Goal: Check status: Check status

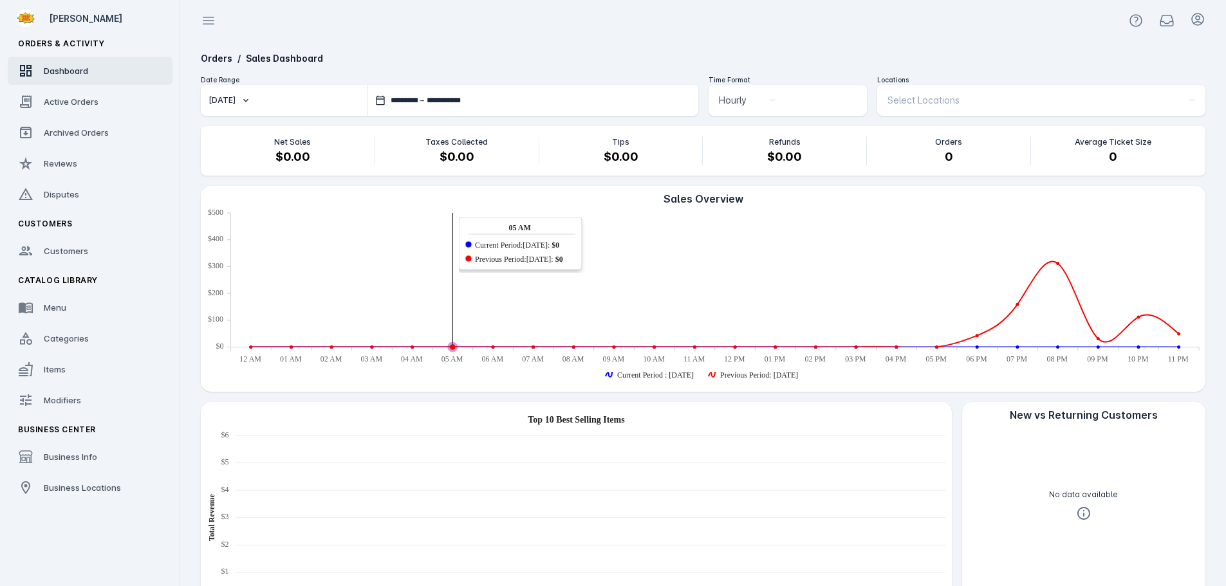
click at [218, 106] on button "[DATE]" at bounding box center [284, 100] width 166 height 31
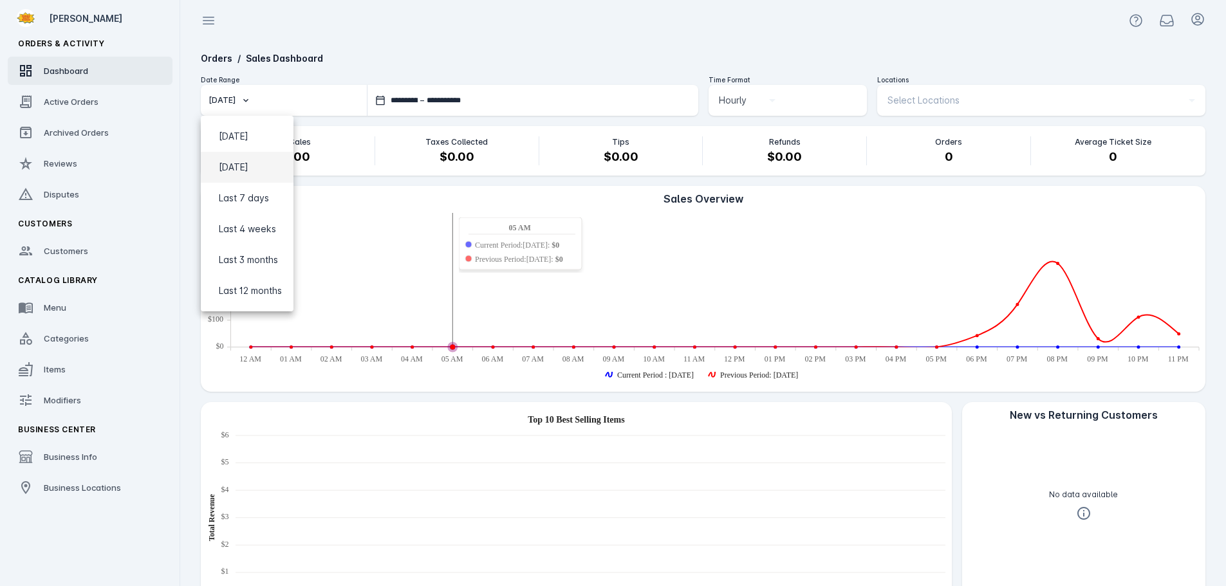
click at [224, 165] on span "[DATE]" at bounding box center [234, 167] width 30 height 15
type input "**********"
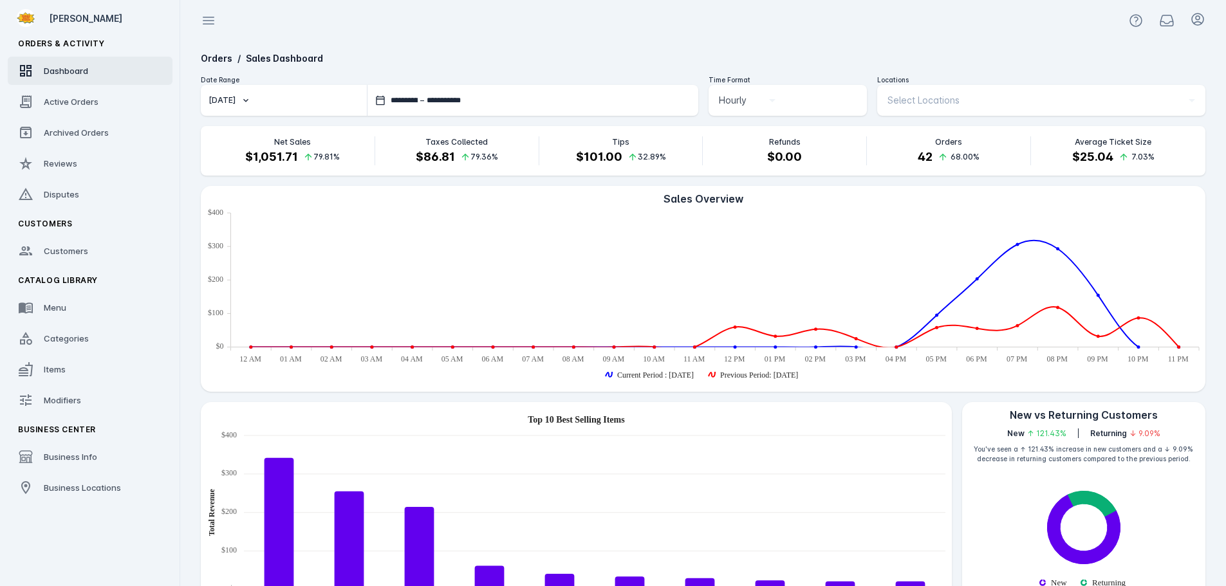
click at [892, 96] on span "Select Locations" at bounding box center [923, 100] width 72 height 15
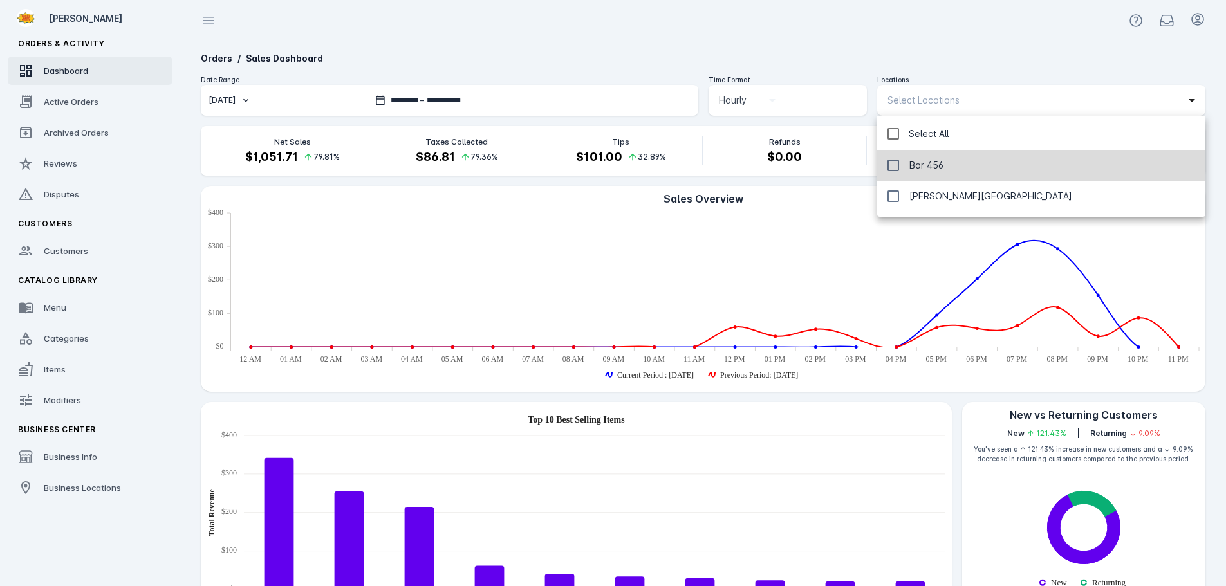
click at [912, 163] on span "Bar 456" at bounding box center [926, 165] width 34 height 15
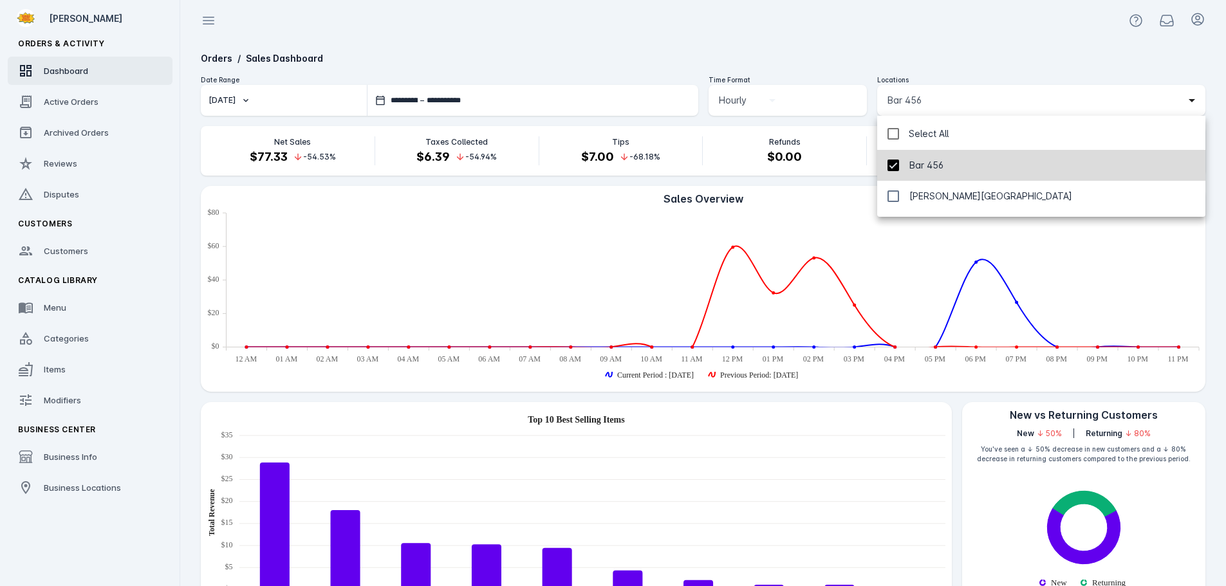
click at [912, 163] on span "Bar 456" at bounding box center [926, 165] width 34 height 15
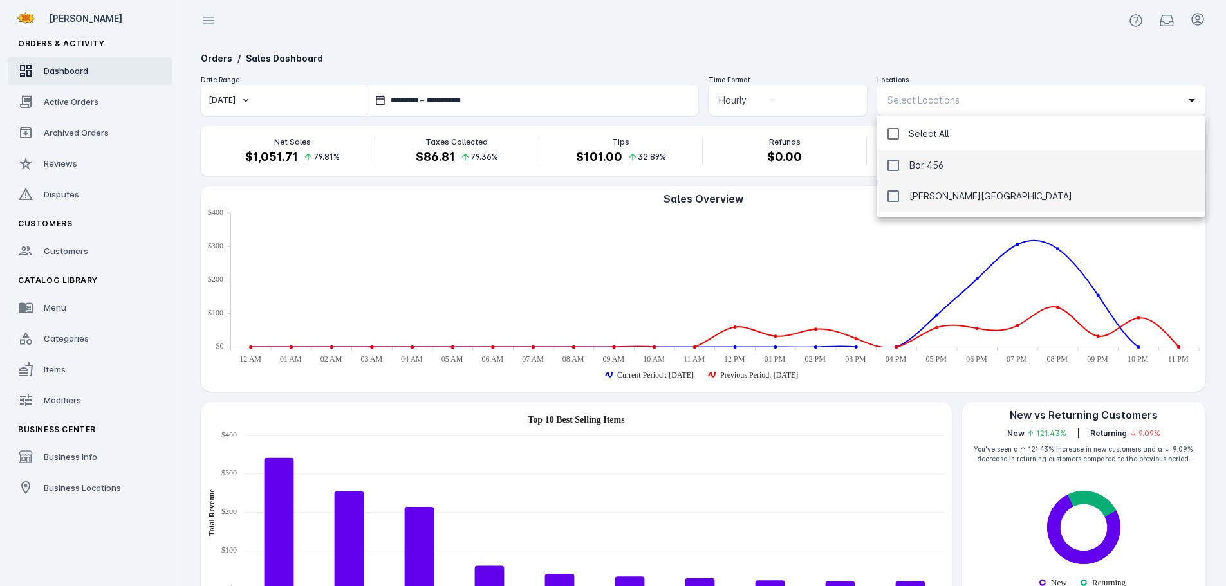
click at [928, 198] on span "[PERSON_NAME][GEOGRAPHIC_DATA]" at bounding box center [990, 196] width 163 height 15
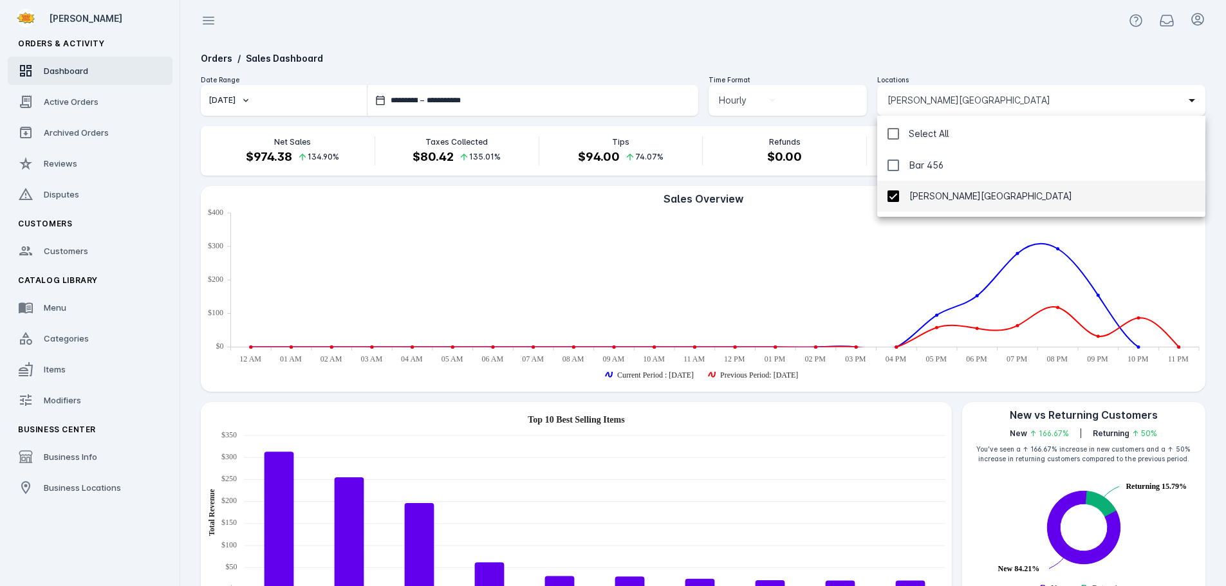
click at [840, 36] on div at bounding box center [613, 293] width 1226 height 586
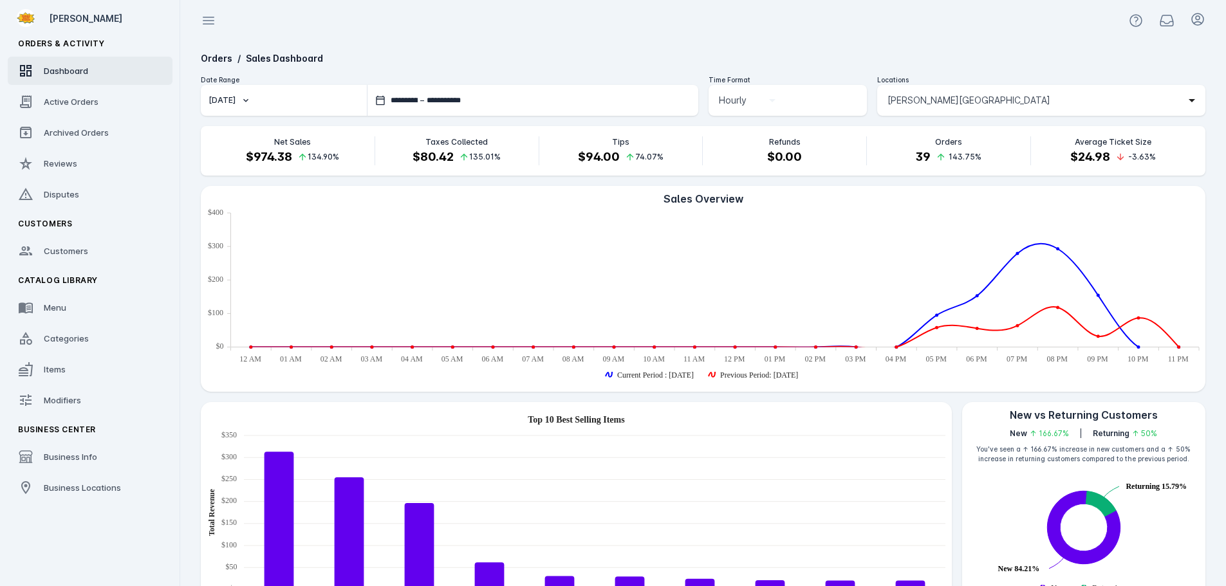
click at [901, 101] on span "[PERSON_NAME][GEOGRAPHIC_DATA]" at bounding box center [968, 100] width 163 height 15
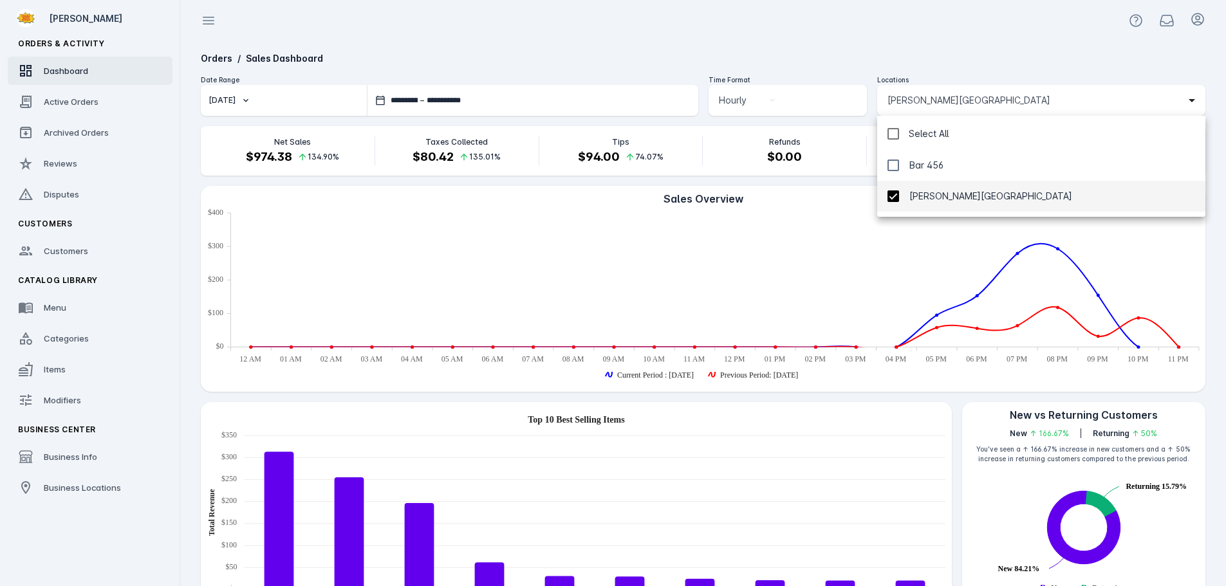
click at [914, 198] on span "[PERSON_NAME][GEOGRAPHIC_DATA]" at bounding box center [990, 196] width 163 height 15
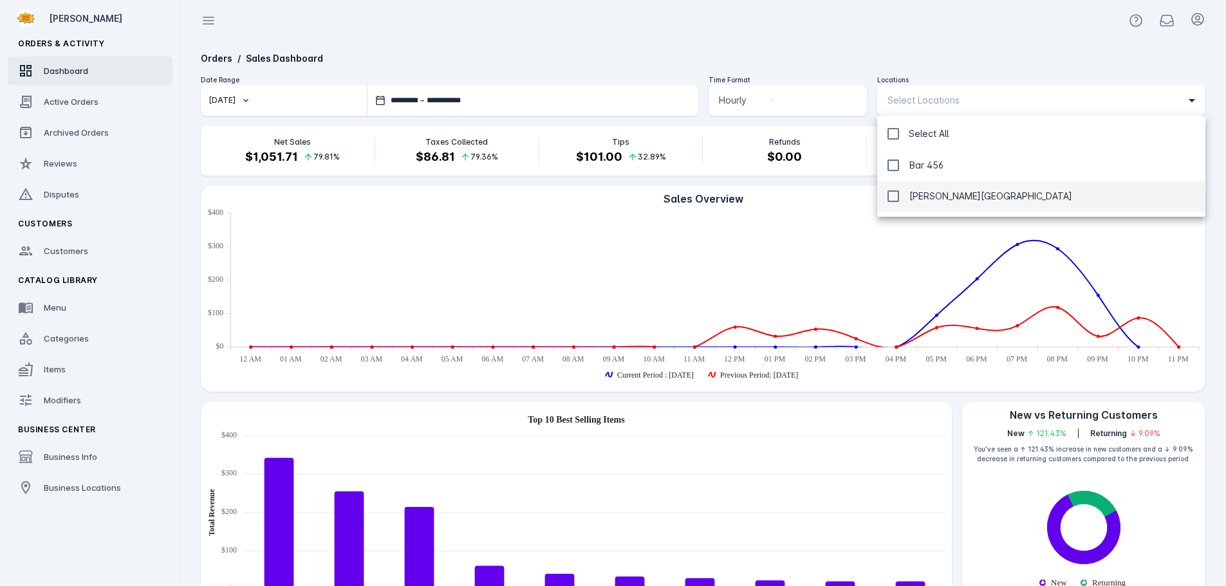
click at [856, 52] on div at bounding box center [613, 293] width 1226 height 586
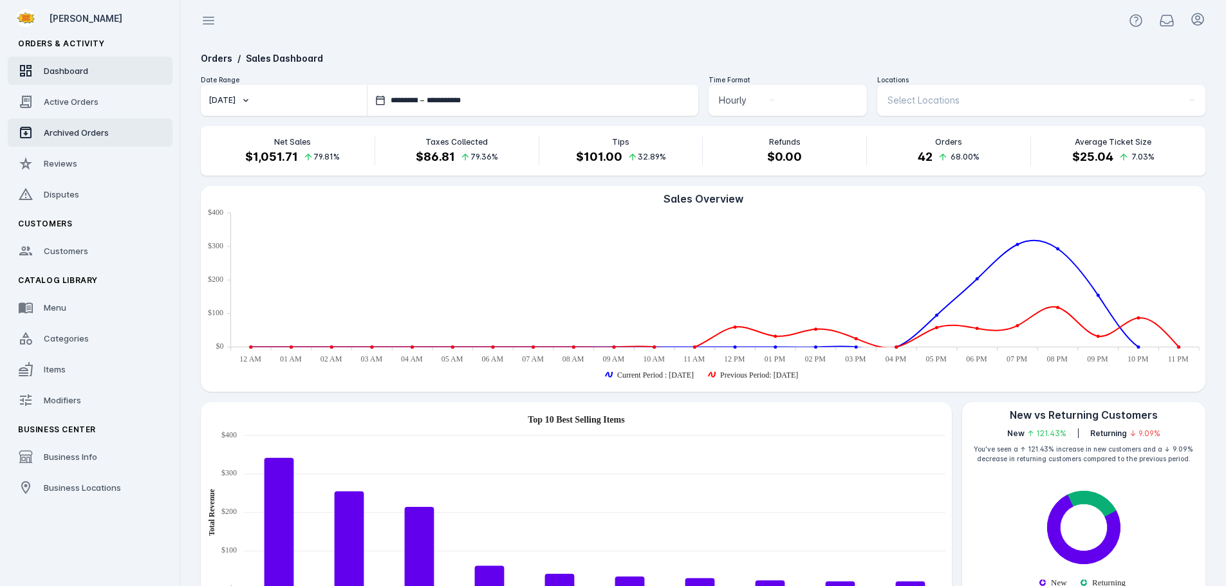
click at [69, 130] on span "Archived Orders" at bounding box center [76, 132] width 65 height 10
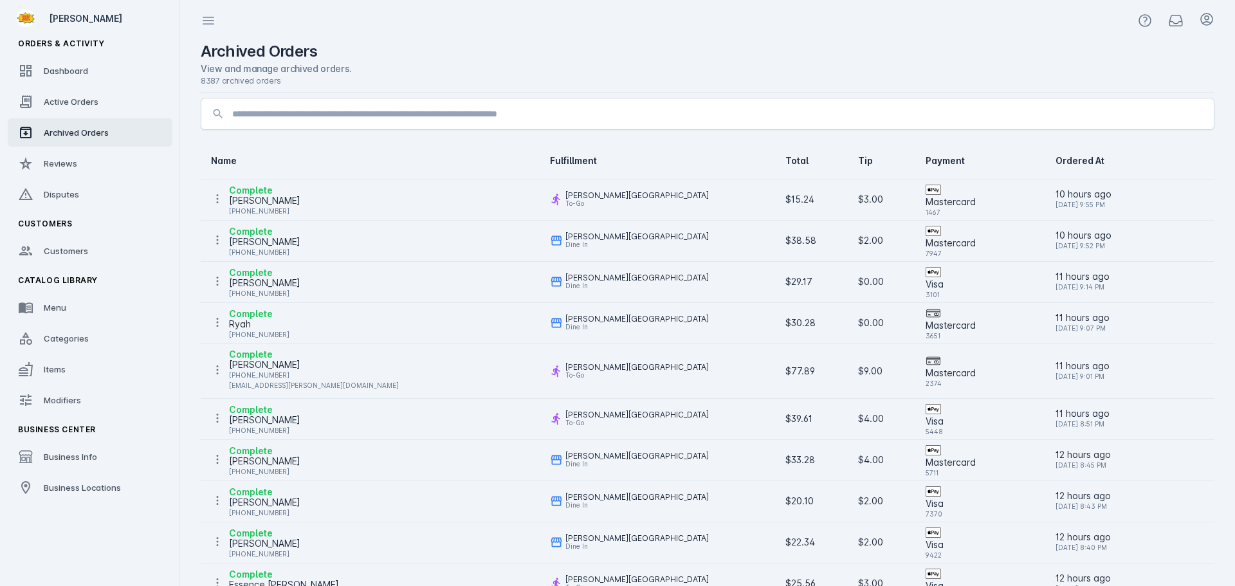
click at [264, 201] on div "[PERSON_NAME]" at bounding box center [264, 200] width 71 height 15
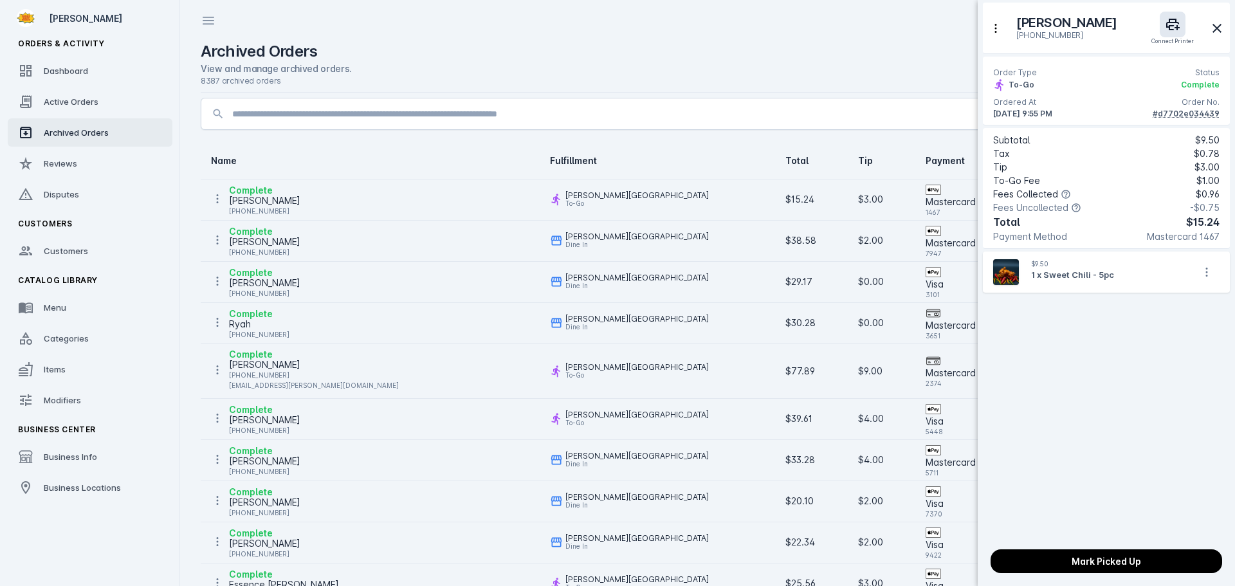
click at [1187, 114] on div "#d7702e034439" at bounding box center [1186, 114] width 67 height 12
click at [263, 239] on div at bounding box center [617, 293] width 1235 height 586
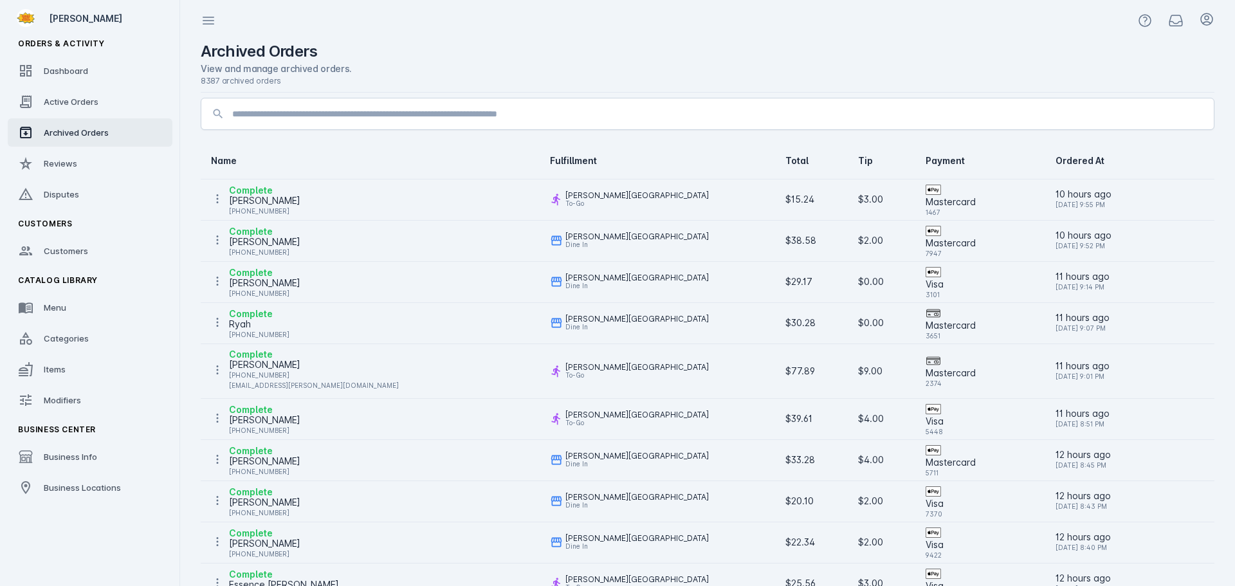
click at [277, 245] on div "[PHONE_NUMBER]" at bounding box center [264, 252] width 71 height 15
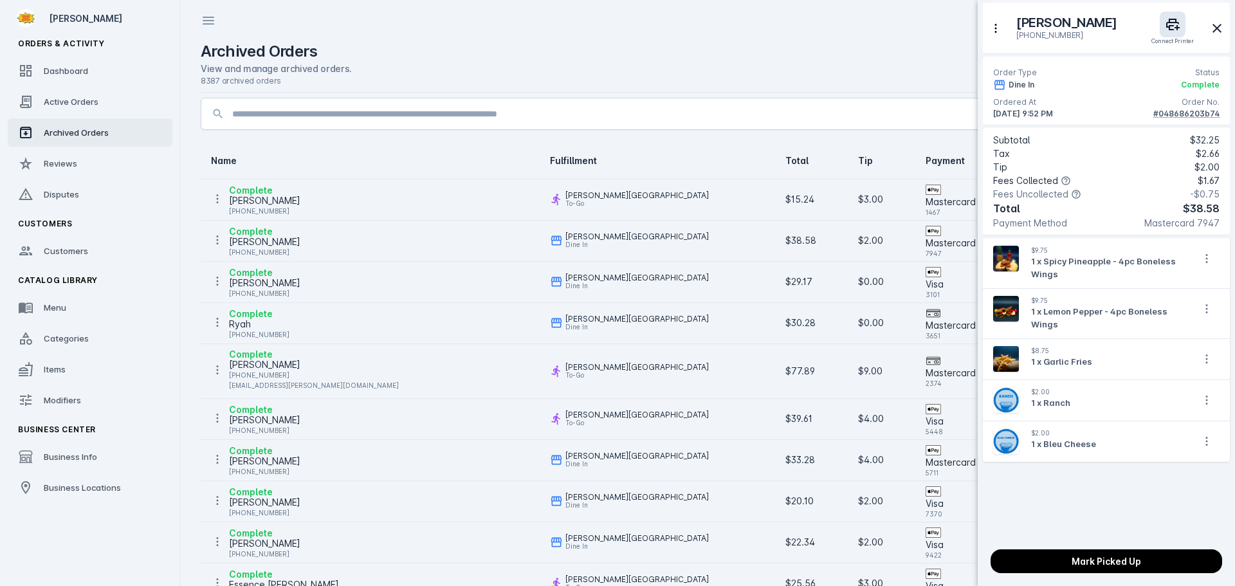
click at [1177, 111] on div "#048686203b74" at bounding box center [1187, 114] width 66 height 12
click at [1178, 109] on div "#048686203b74" at bounding box center [1187, 114] width 66 height 12
click at [380, 237] on div at bounding box center [617, 293] width 1235 height 586
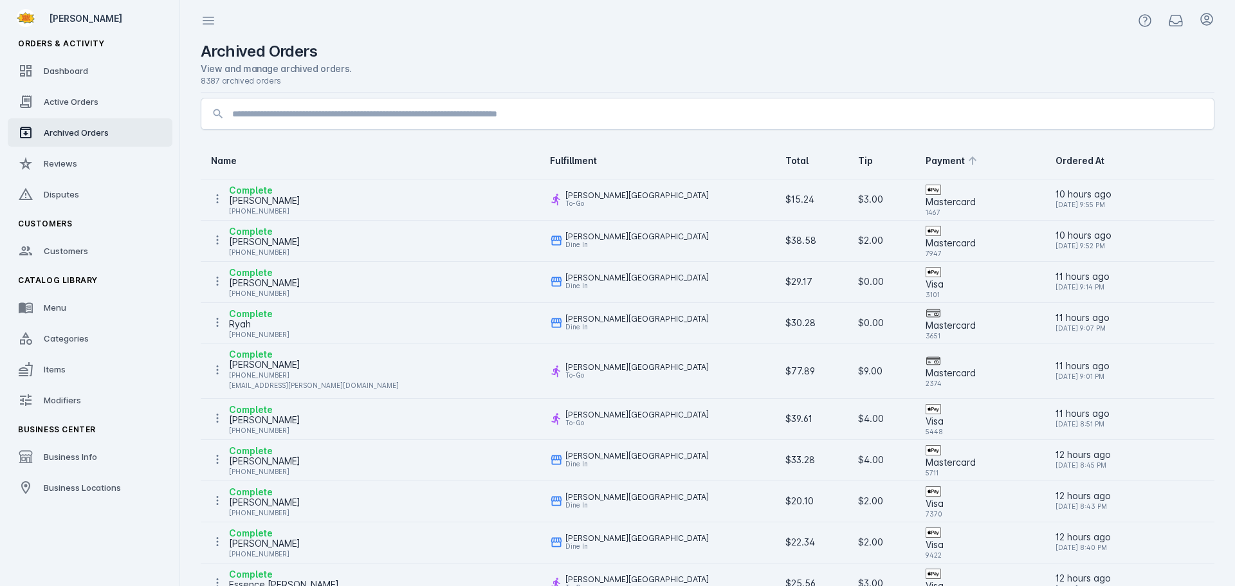
click at [969, 161] on icon at bounding box center [973, 160] width 8 height 8
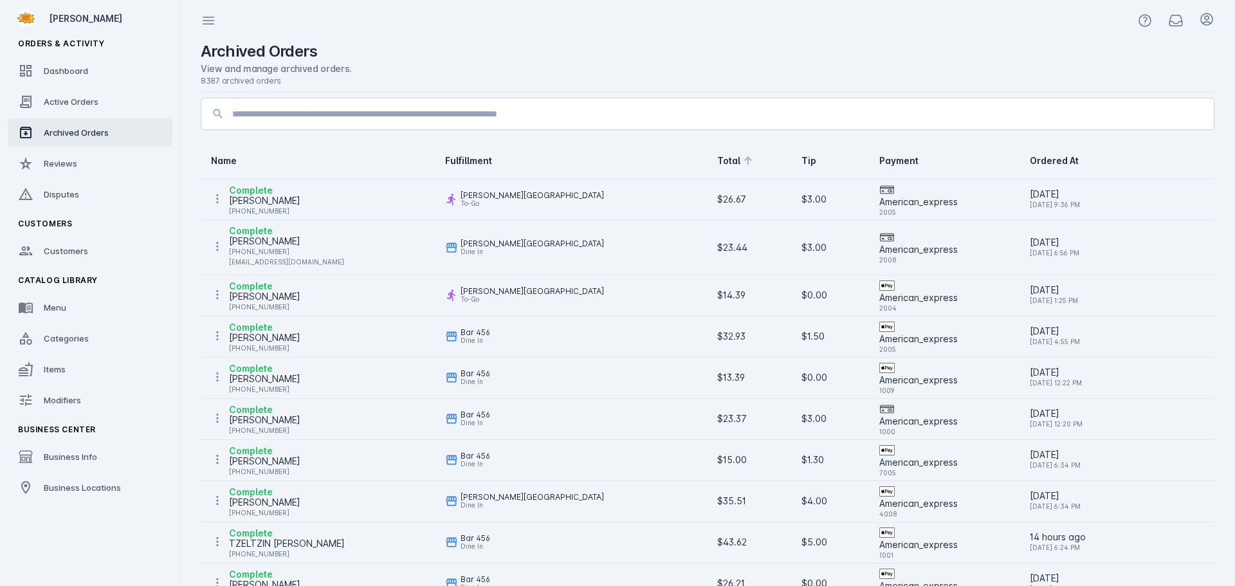
click at [749, 162] on icon at bounding box center [748, 160] width 15 height 15
click at [741, 161] on icon at bounding box center [748, 160] width 15 height 15
click at [741, 160] on icon at bounding box center [748, 160] width 15 height 15
click at [741, 160] on icon at bounding box center [748, 162] width 15 height 15
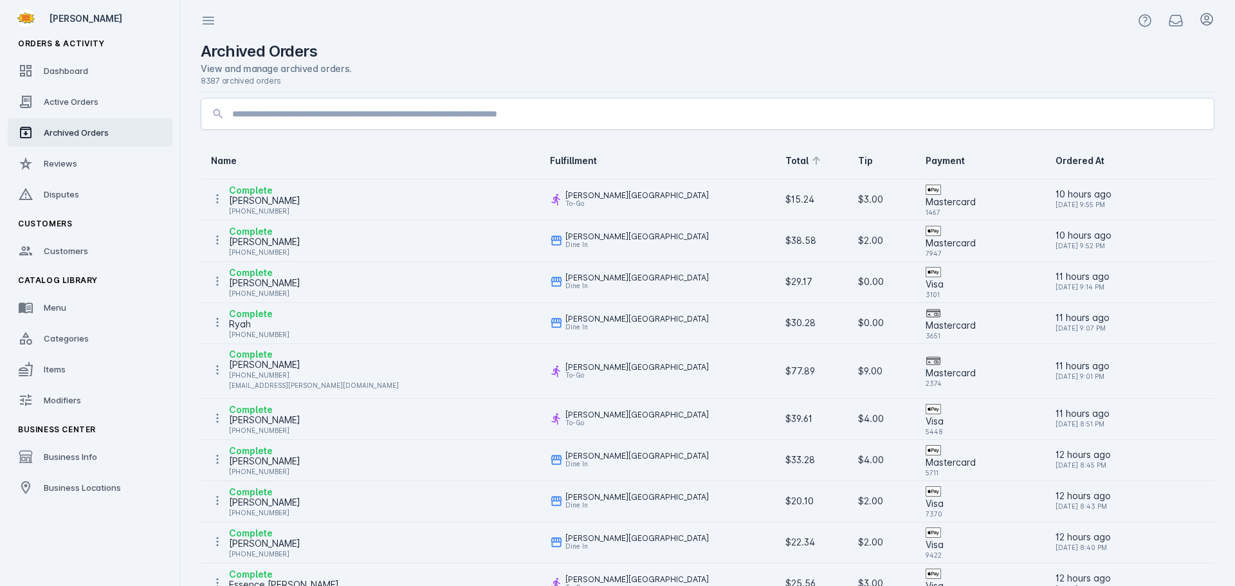
click at [786, 157] on div "Total" at bounding box center [797, 160] width 23 height 13
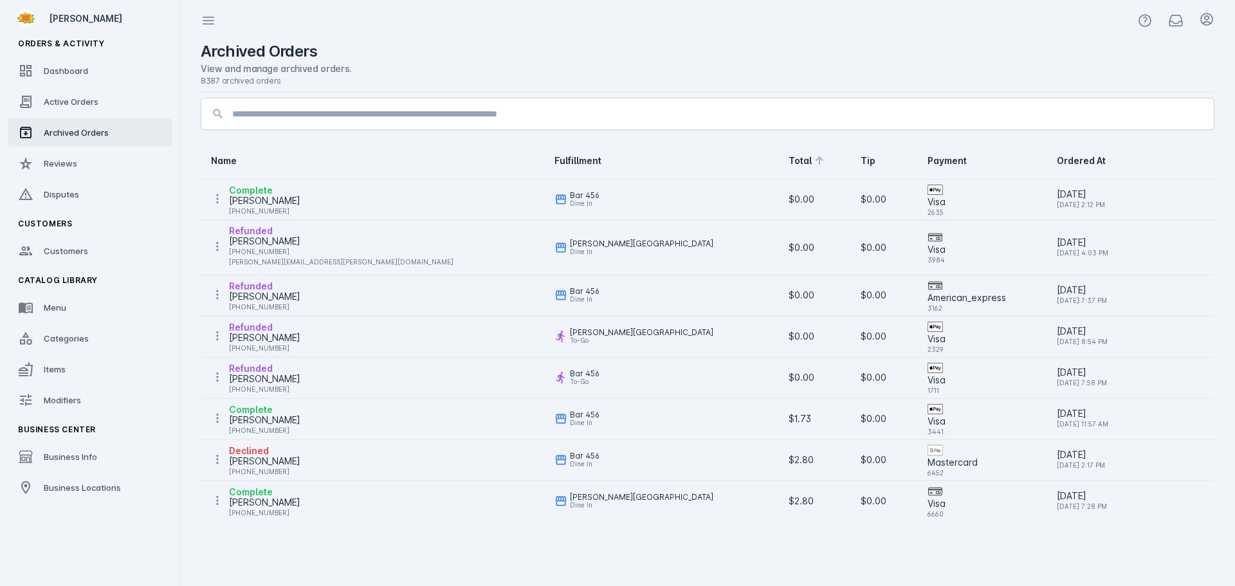
click at [789, 162] on div "Total" at bounding box center [800, 160] width 23 height 13
click at [268, 421] on div "Scott Norrid" at bounding box center [264, 419] width 71 height 15
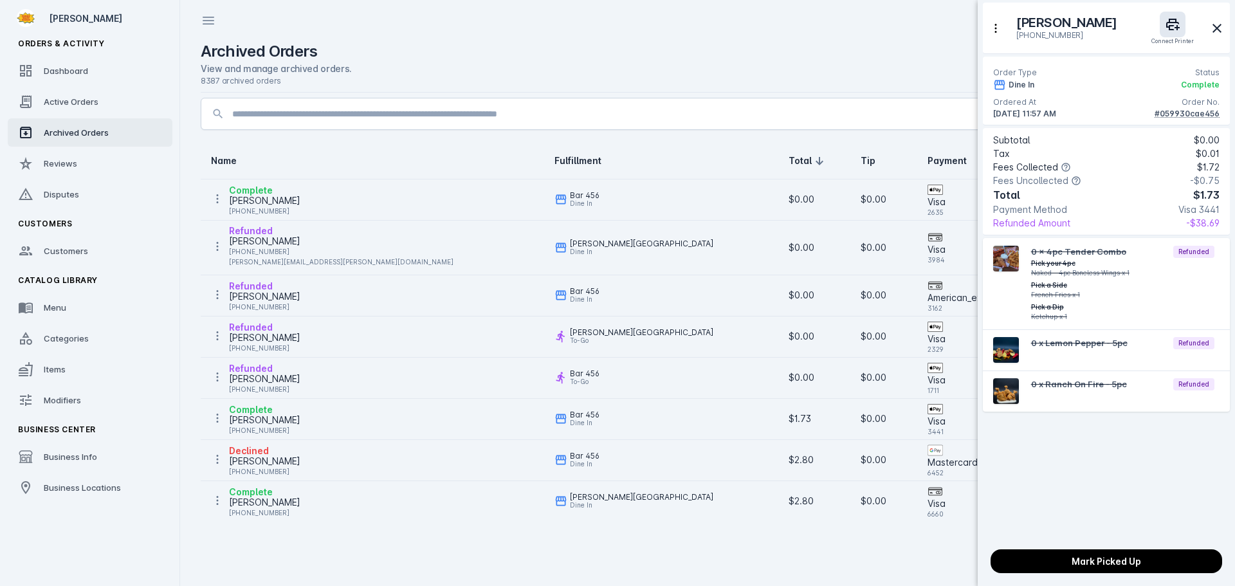
click at [1181, 112] on div "#059930cae456" at bounding box center [1187, 114] width 65 height 12
drag, startPoint x: 990, startPoint y: 33, endPoint x: 632, endPoint y: 296, distance: 443.7
click at [632, 296] on div at bounding box center [617, 293] width 1235 height 586
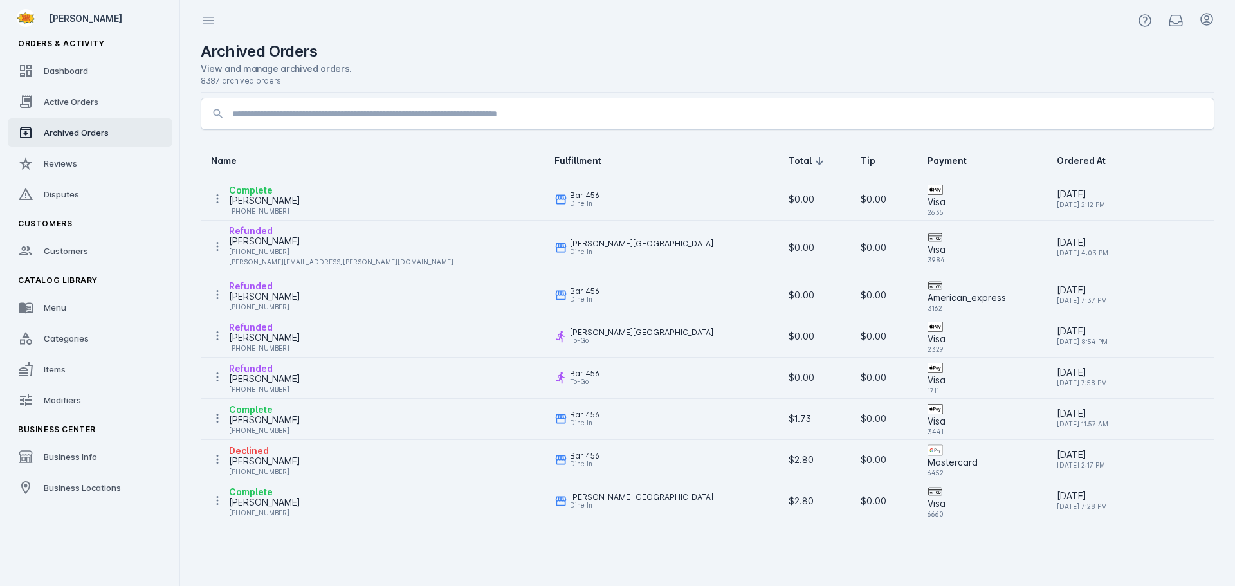
click at [277, 417] on div "Scott Norrid" at bounding box center [264, 419] width 71 height 15
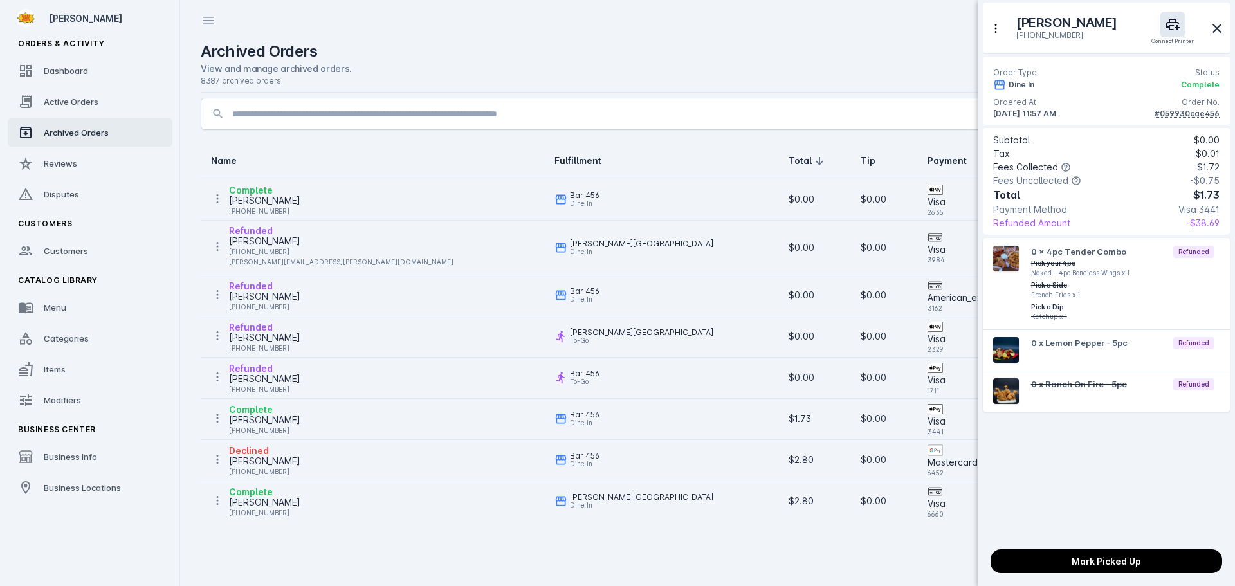
click at [284, 515] on div at bounding box center [617, 293] width 1235 height 586
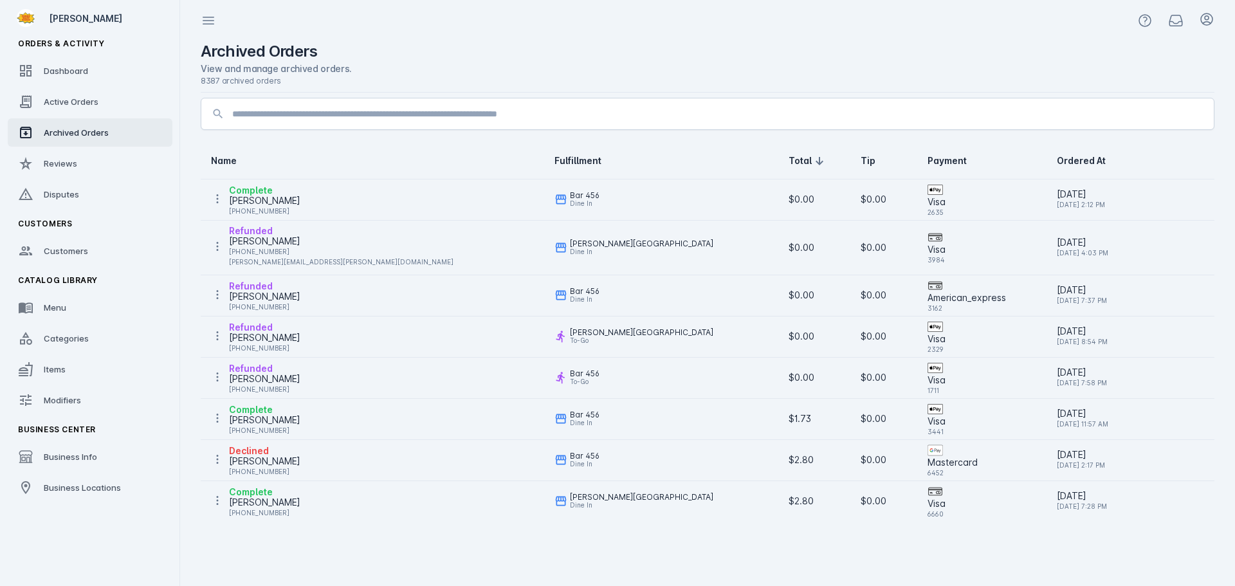
click at [268, 504] on div "Ross Lick" at bounding box center [264, 502] width 71 height 15
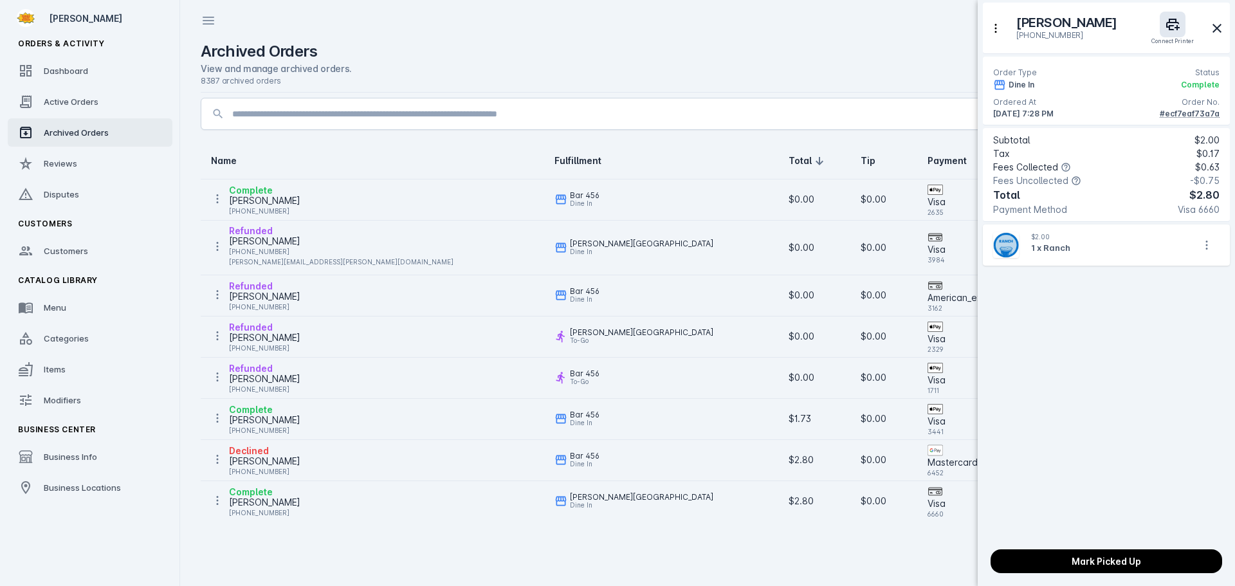
click at [268, 504] on div at bounding box center [617, 293] width 1235 height 586
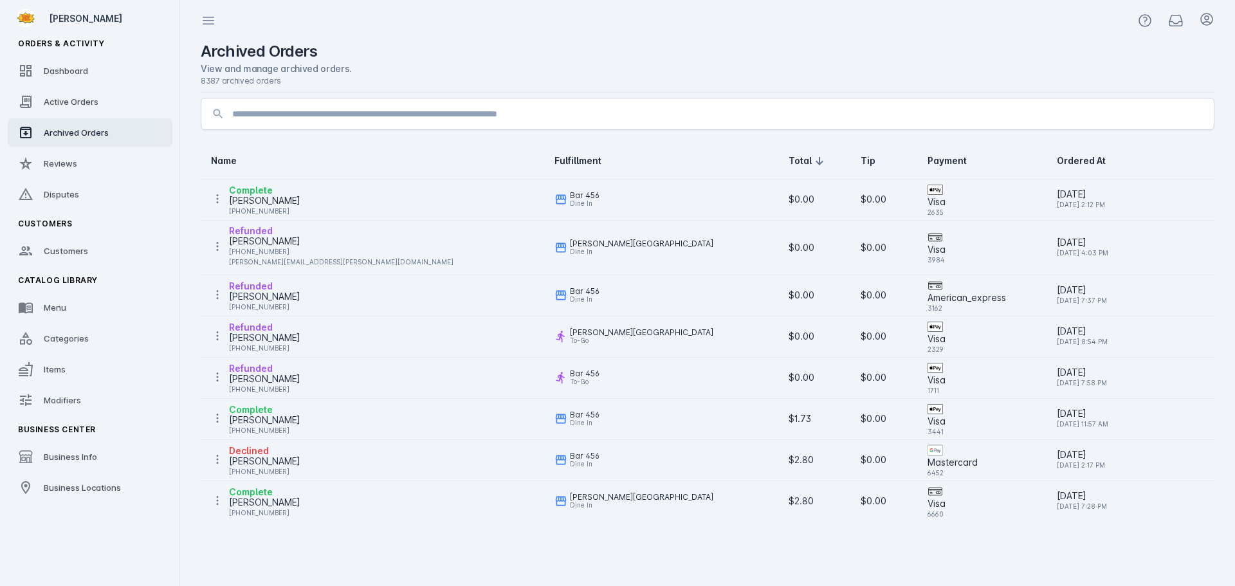
click at [255, 363] on div "Refunded" at bounding box center [264, 368] width 71 height 15
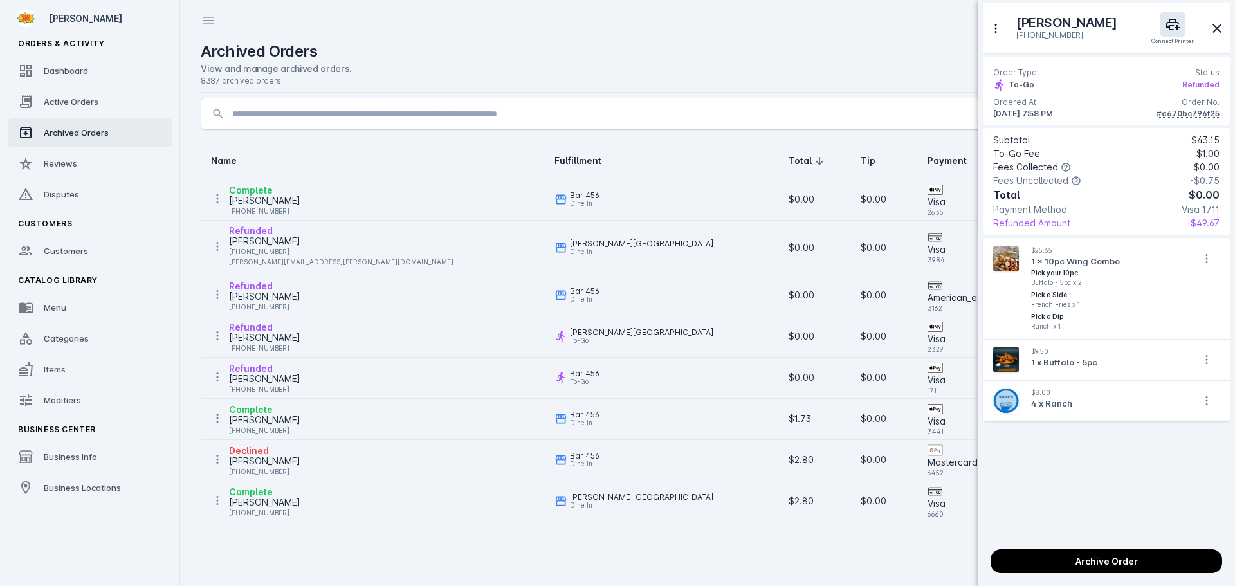
click at [255, 369] on div at bounding box center [617, 293] width 1235 height 586
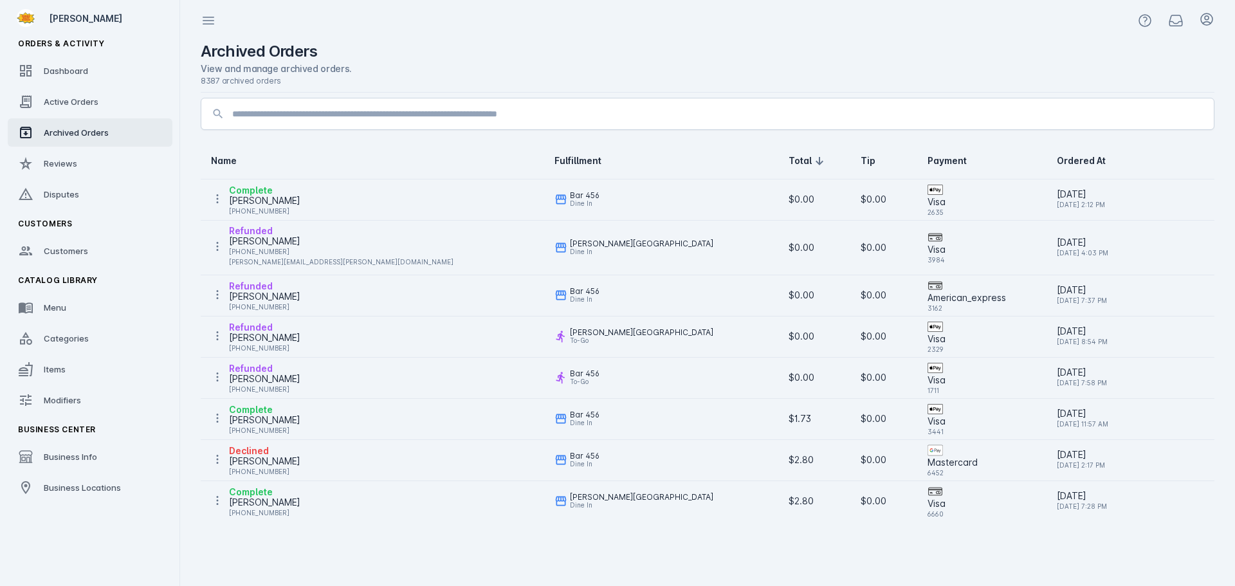
click at [277, 376] on div "Datrin Milligan" at bounding box center [264, 378] width 71 height 15
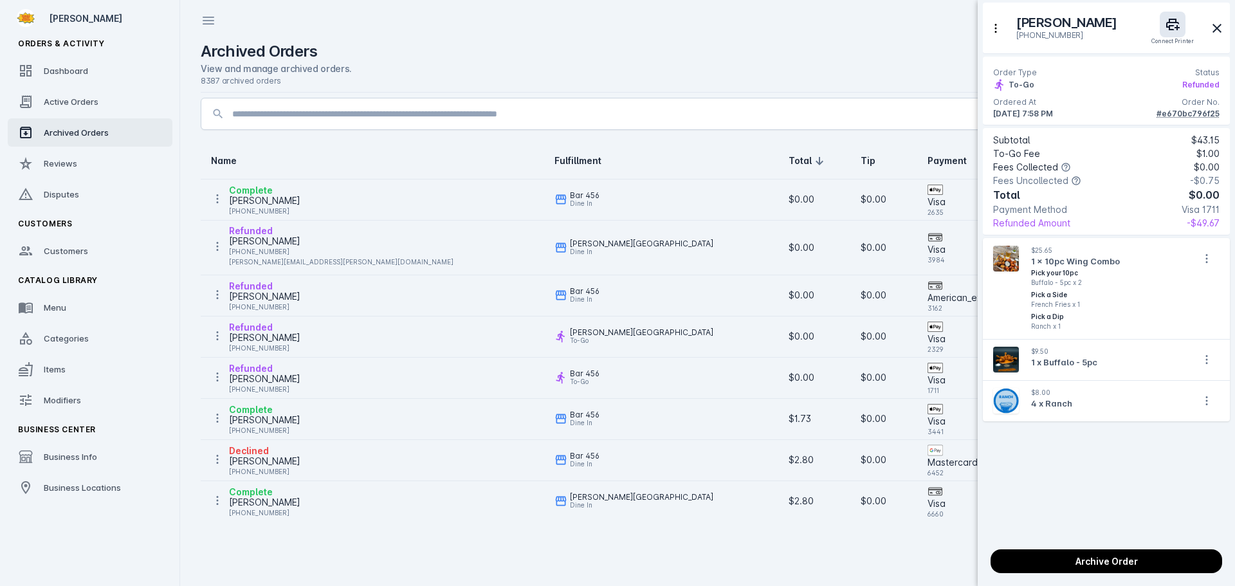
click at [274, 376] on div at bounding box center [617, 293] width 1235 height 586
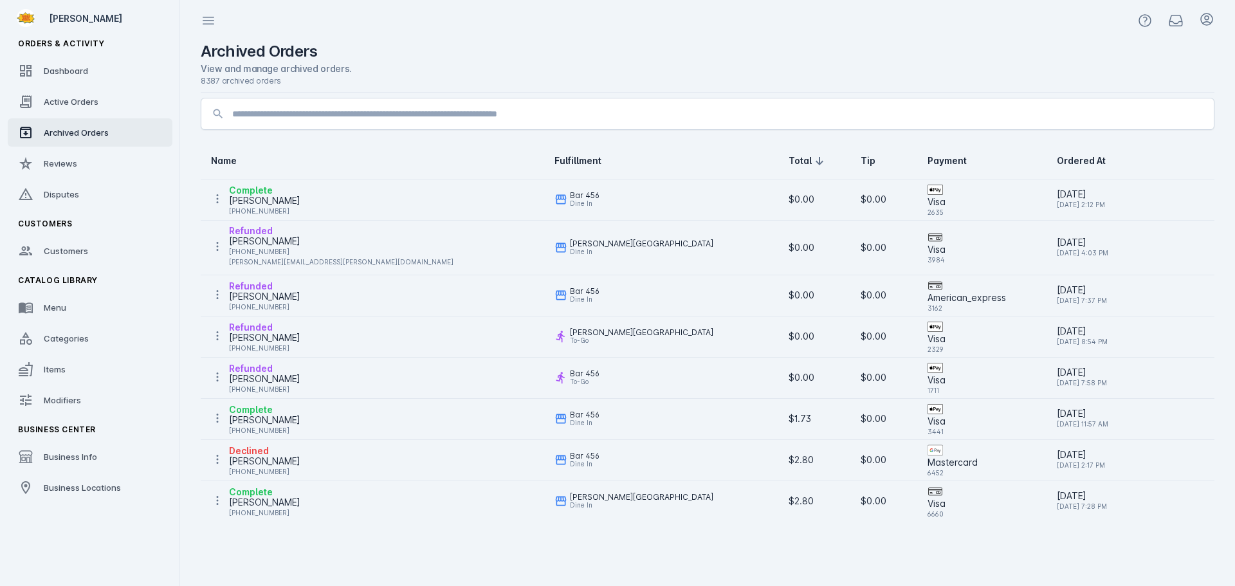
click at [268, 326] on div "Refunded" at bounding box center [264, 327] width 71 height 15
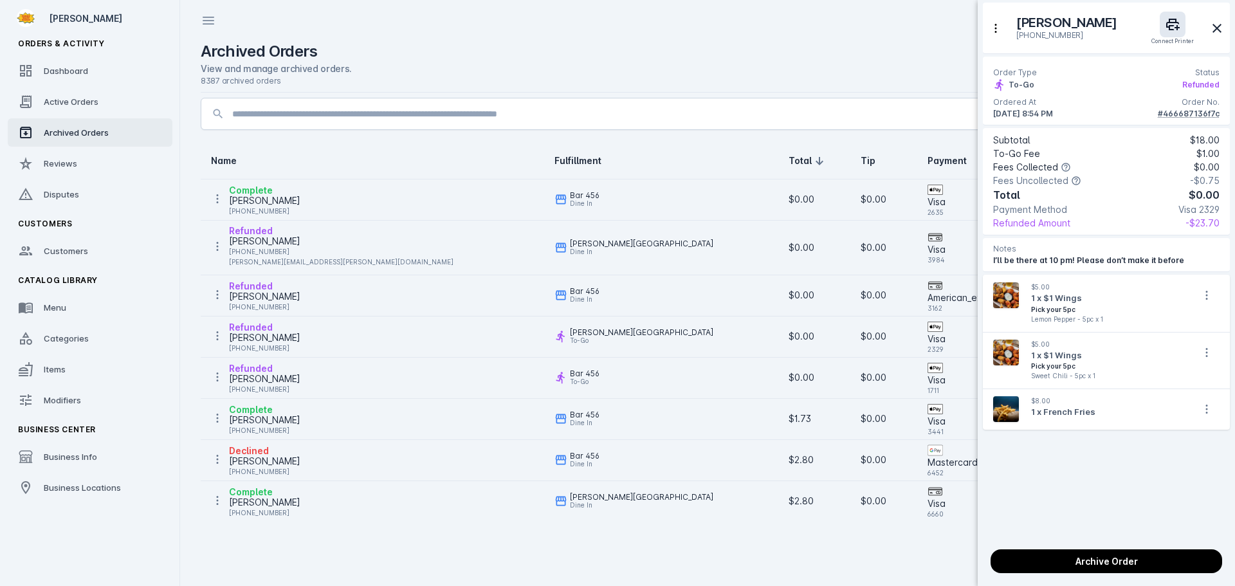
click at [268, 326] on div at bounding box center [617, 293] width 1235 height 586
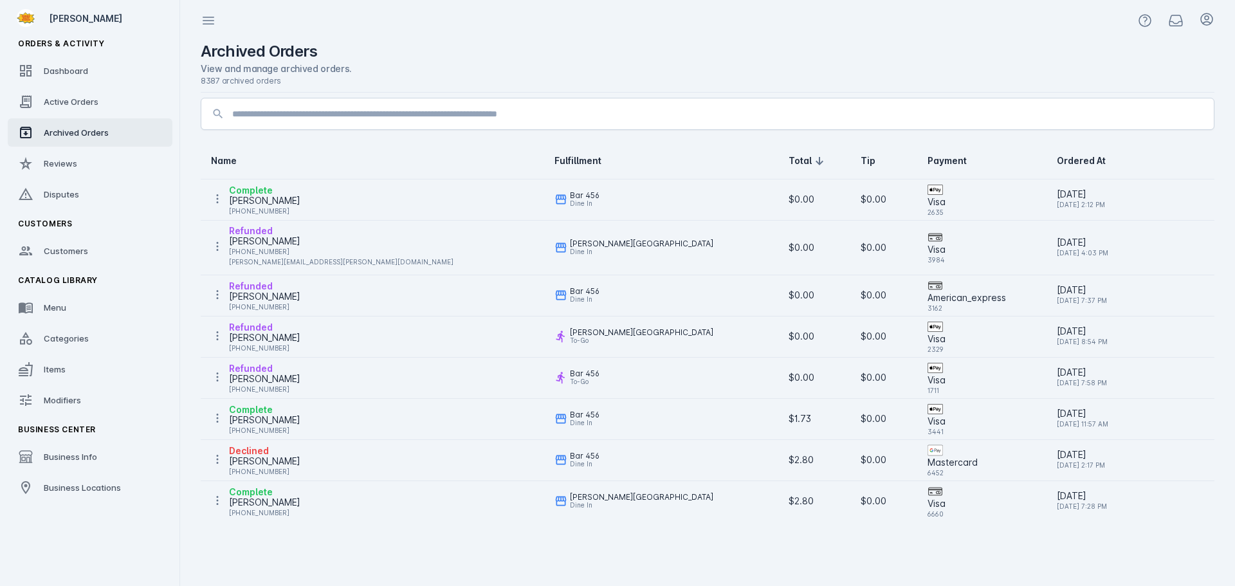
click at [268, 326] on div "Refunded" at bounding box center [264, 327] width 71 height 15
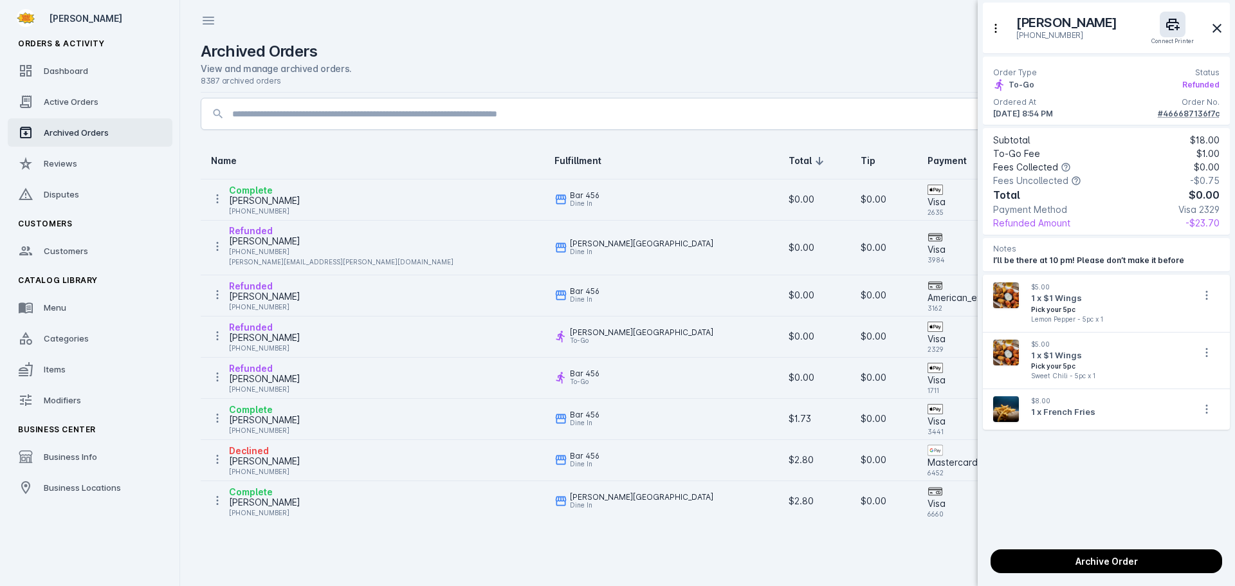
click at [268, 326] on div "Archived Orders View and manage archived orders. 8387 archived orders Name Fulf…" at bounding box center [707, 313] width 1035 height 545
click at [283, 325] on div at bounding box center [617, 293] width 1235 height 586
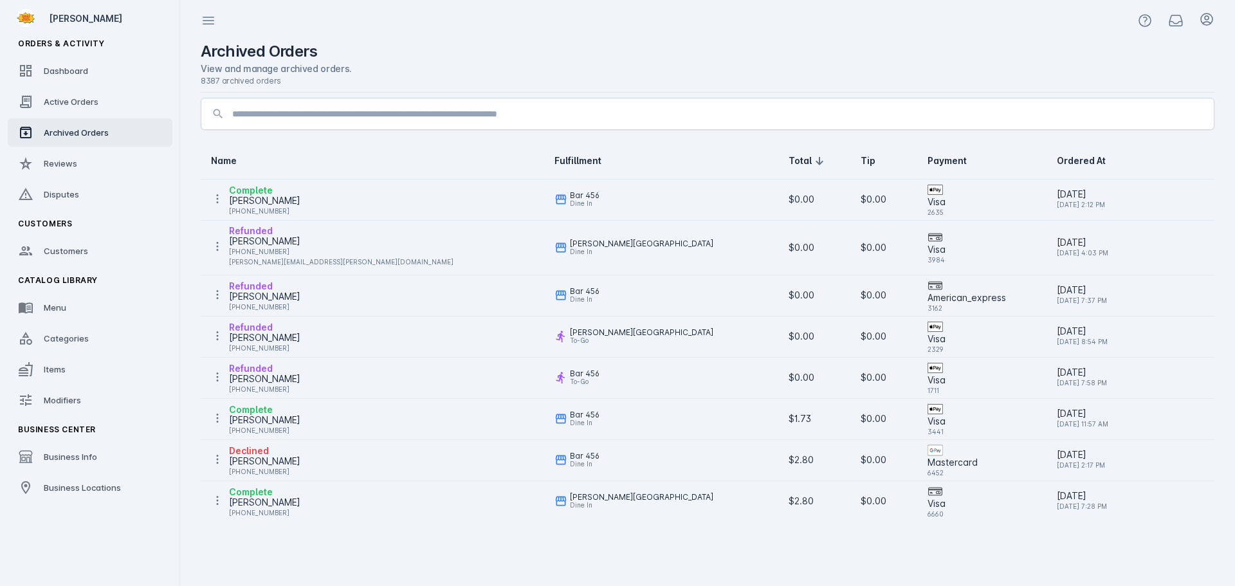
click at [272, 337] on div "Silvia Bukowitz" at bounding box center [264, 337] width 71 height 15
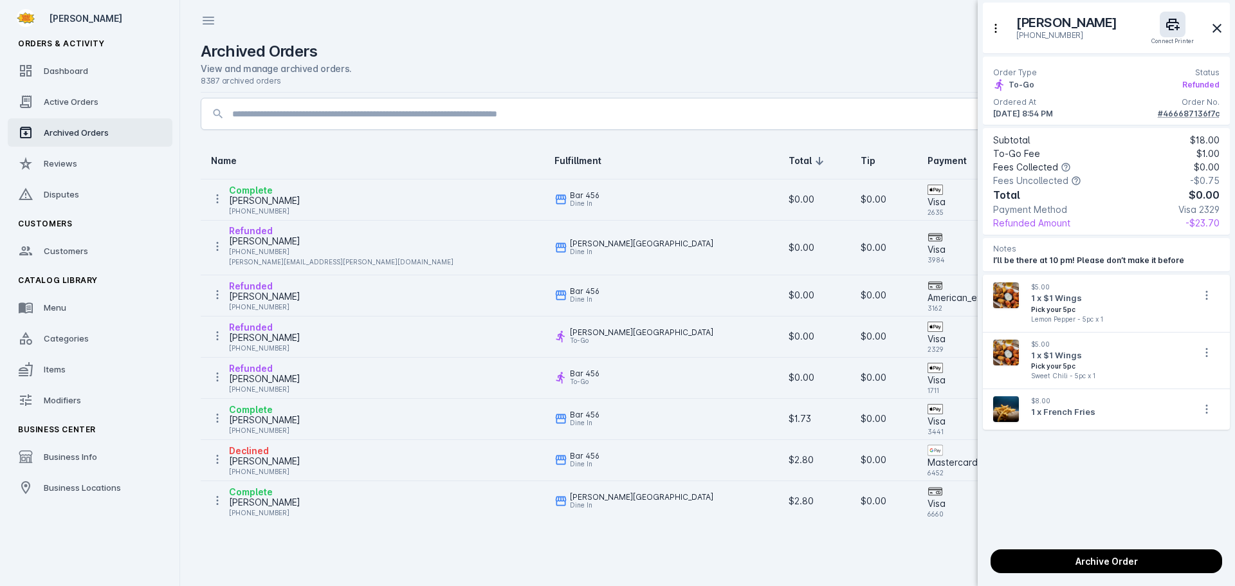
click at [272, 337] on div at bounding box center [617, 293] width 1235 height 586
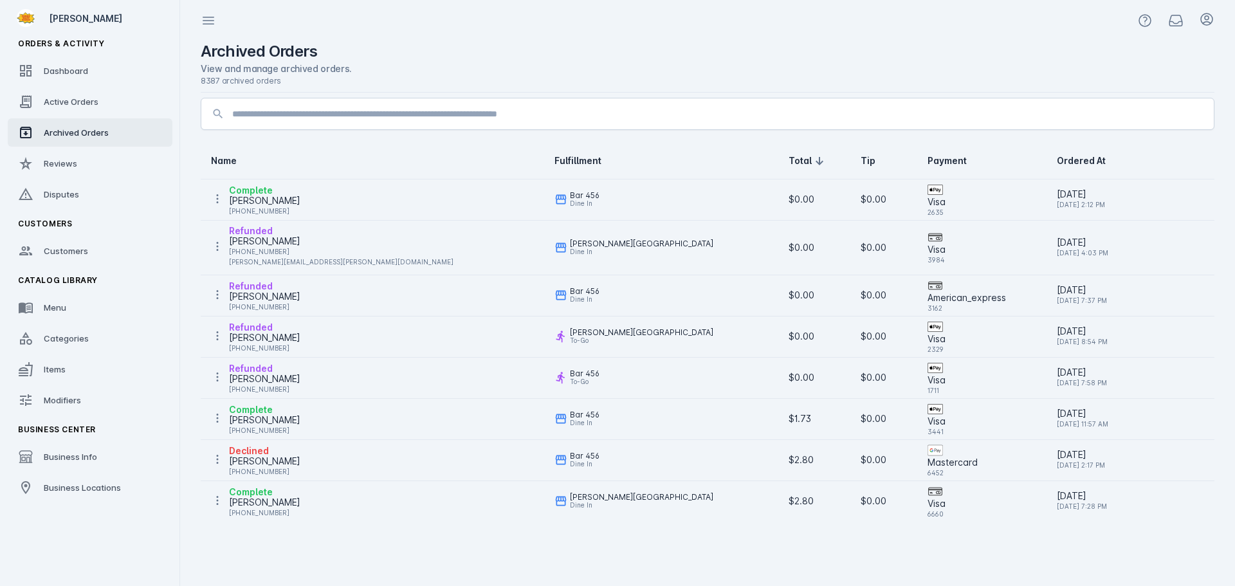
click at [254, 293] on div "Oliver Grey" at bounding box center [264, 296] width 71 height 15
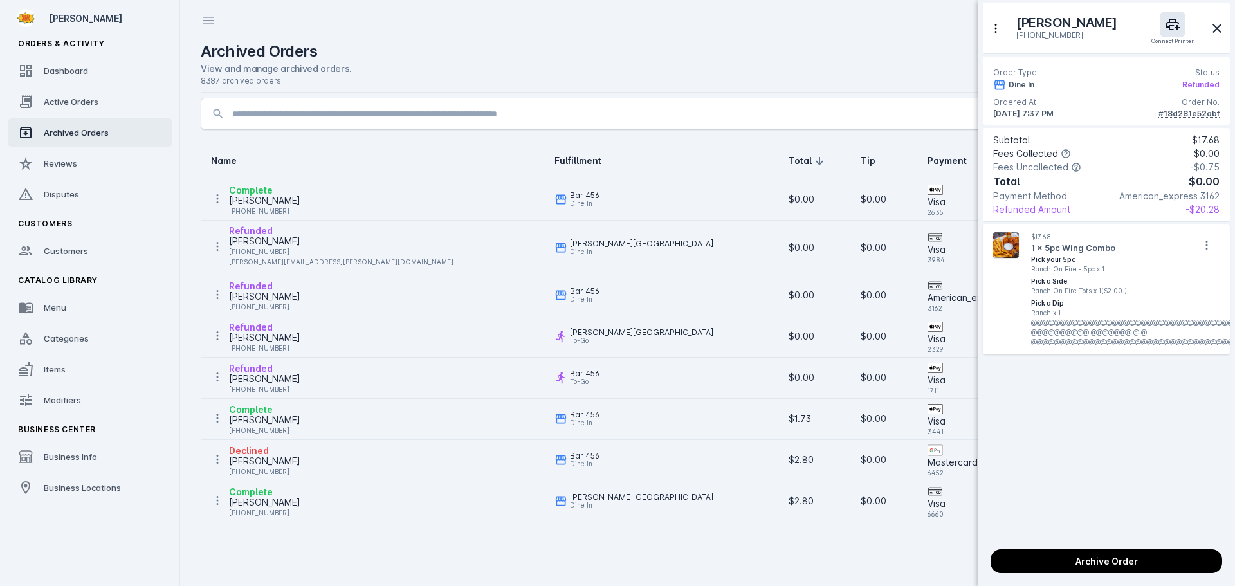
click at [254, 293] on div at bounding box center [617, 293] width 1235 height 586
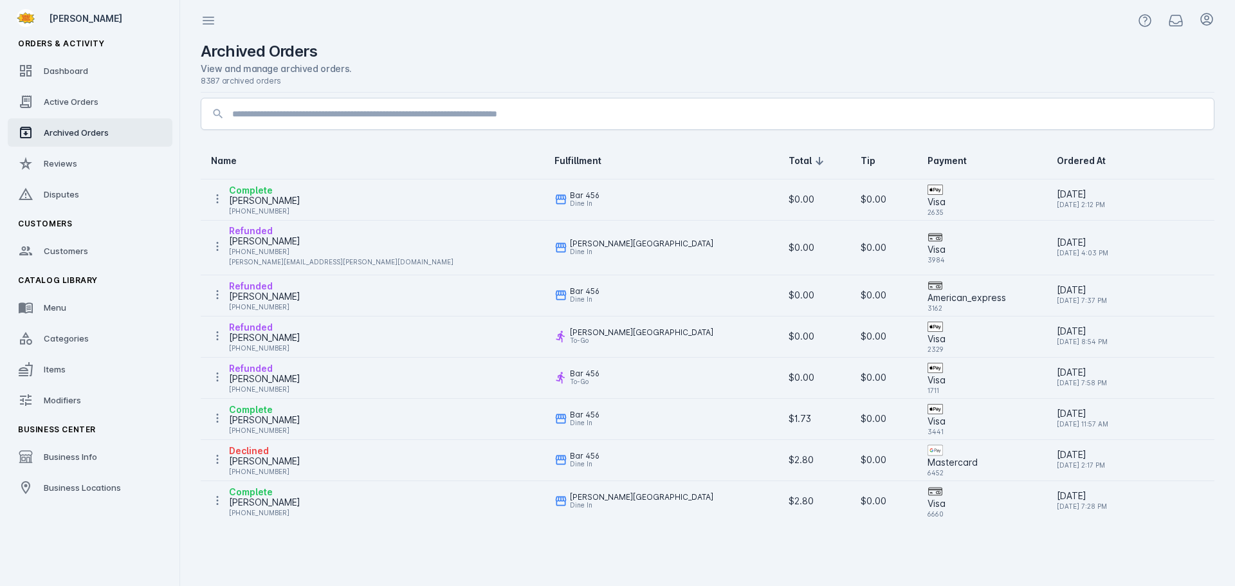
click at [264, 253] on div "+1 737-287-4214" at bounding box center [341, 251] width 225 height 15
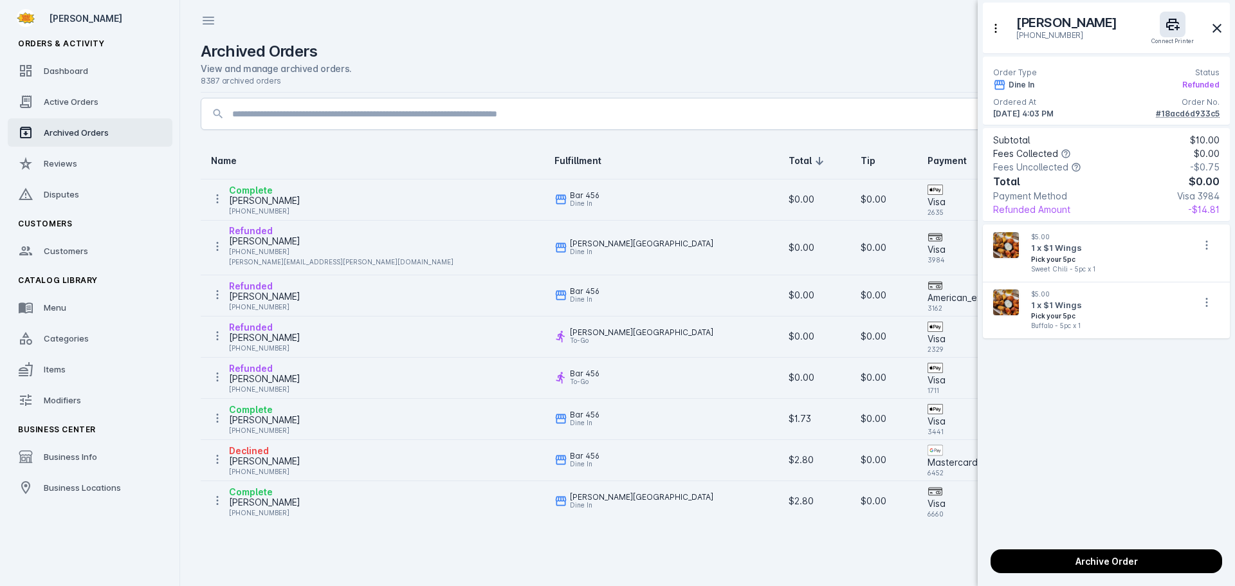
click at [264, 253] on div at bounding box center [617, 293] width 1235 height 586
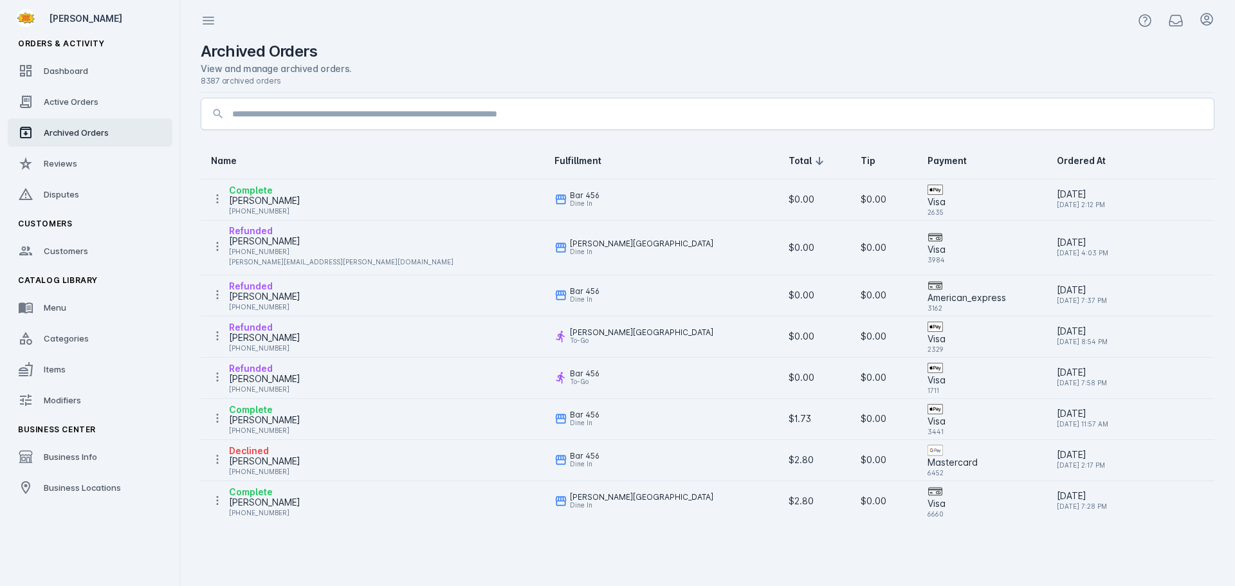
click at [265, 199] on div "Thuynhu Hoang" at bounding box center [264, 200] width 71 height 15
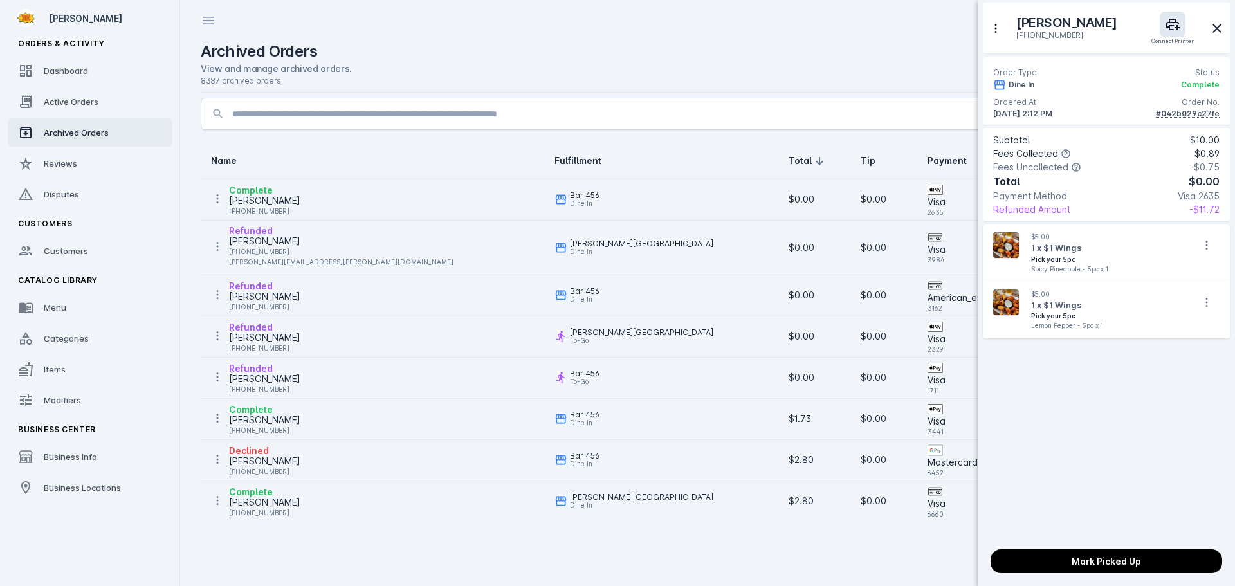
click at [265, 199] on div at bounding box center [617, 293] width 1235 height 586
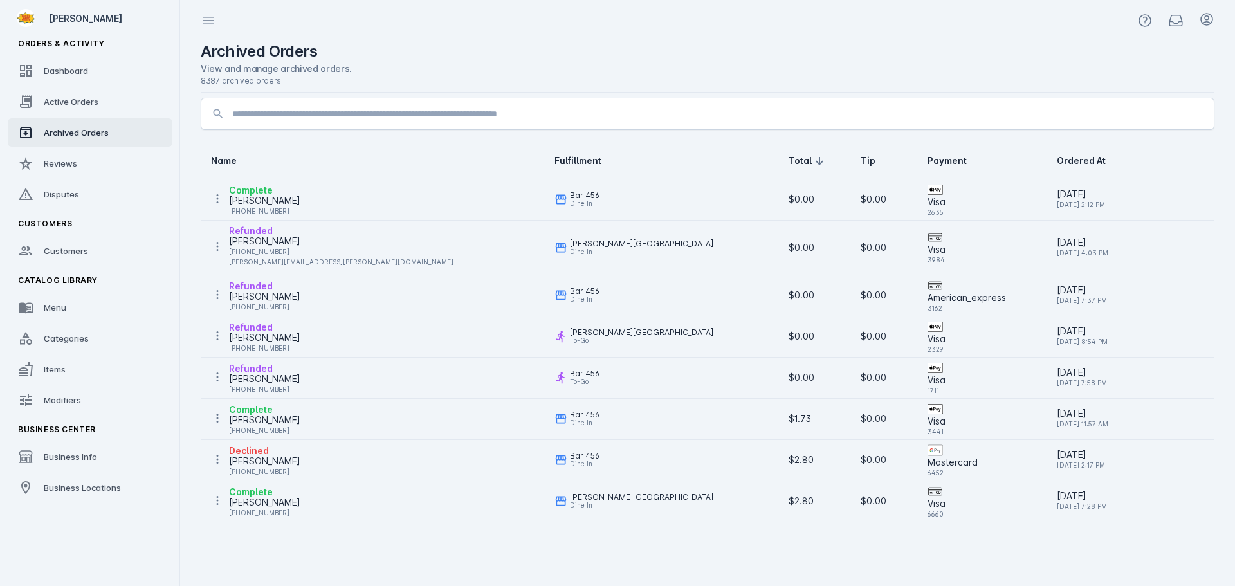
click at [265, 199] on div "Thuynhu Hoang" at bounding box center [264, 200] width 71 height 15
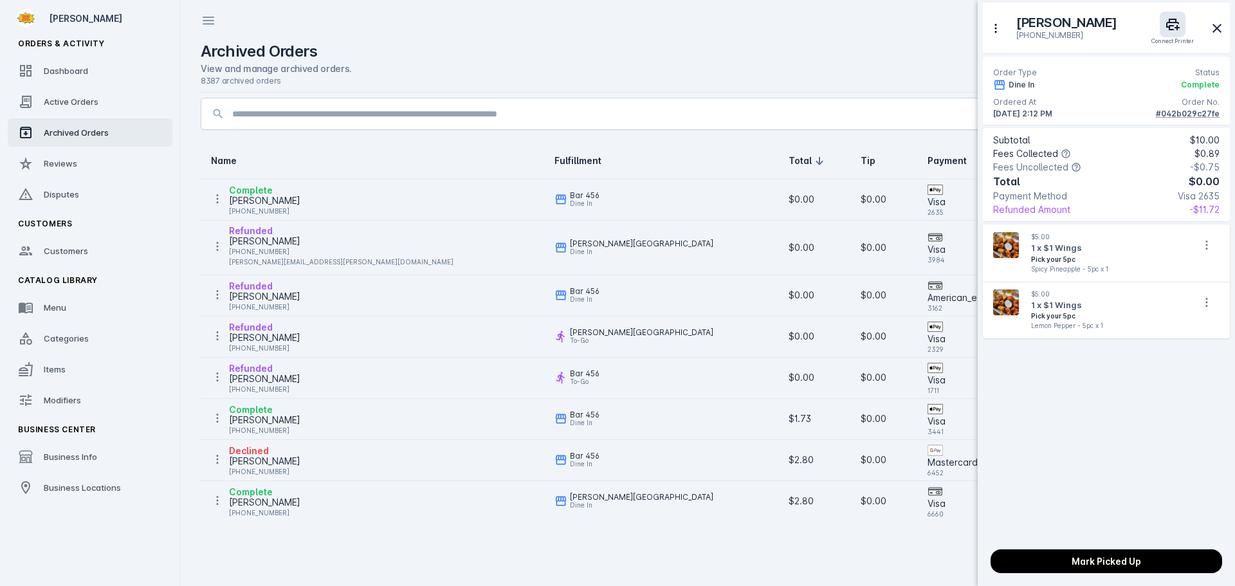
click at [1170, 111] on div "#042b029c27fe" at bounding box center [1188, 114] width 64 height 12
click at [537, 315] on div at bounding box center [617, 293] width 1235 height 586
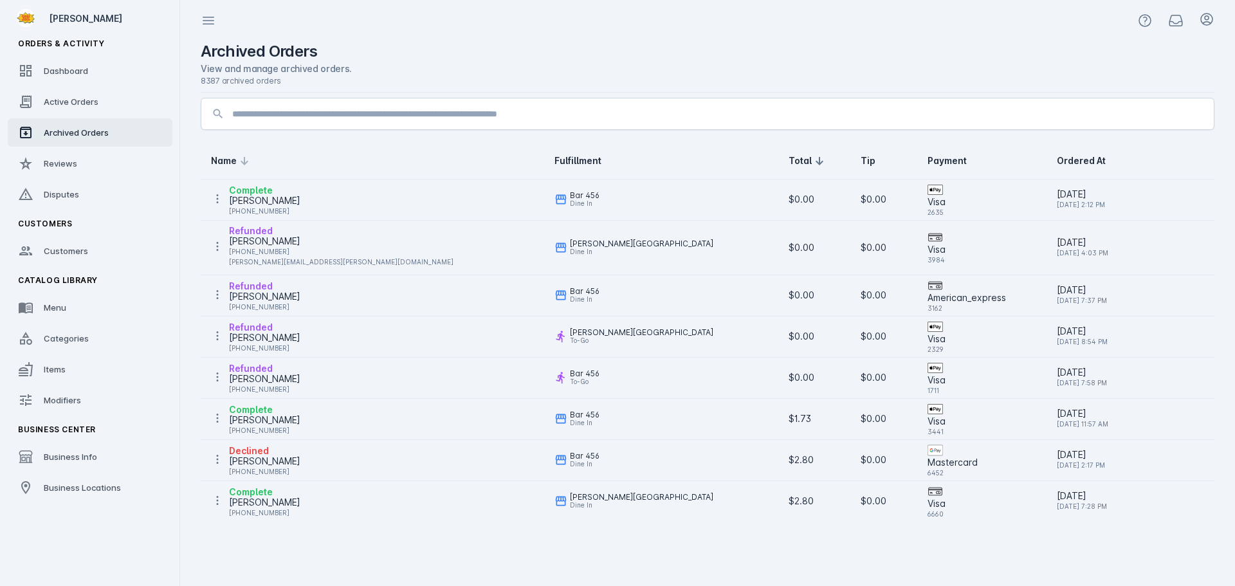
click at [261, 152] on th "Name" at bounding box center [373, 161] width 344 height 36
click at [602, 166] on icon at bounding box center [609, 160] width 15 height 15
click at [779, 167] on th "Total" at bounding box center [815, 161] width 72 height 36
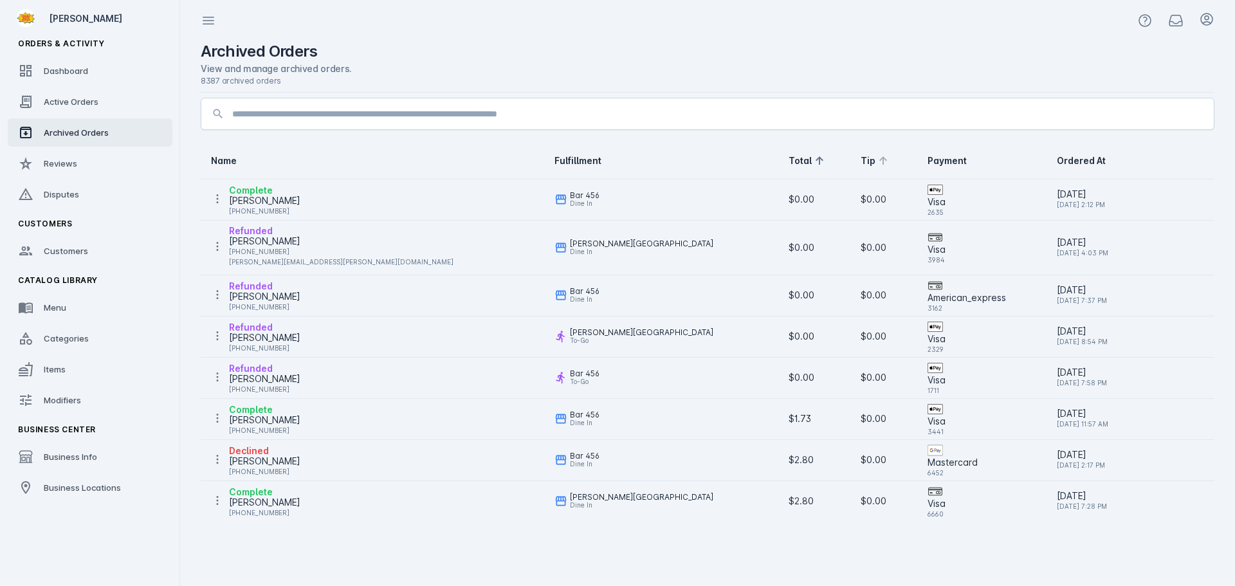
click at [861, 158] on div "Tip" at bounding box center [868, 160] width 15 height 13
click at [928, 162] on div "Payment" at bounding box center [947, 160] width 39 height 13
click at [1057, 162] on div "Ordered At" at bounding box center [1081, 160] width 49 height 13
click at [530, 39] on div at bounding box center [707, 20] width 1055 height 41
click at [80, 93] on link "Active Orders" at bounding box center [90, 102] width 165 height 28
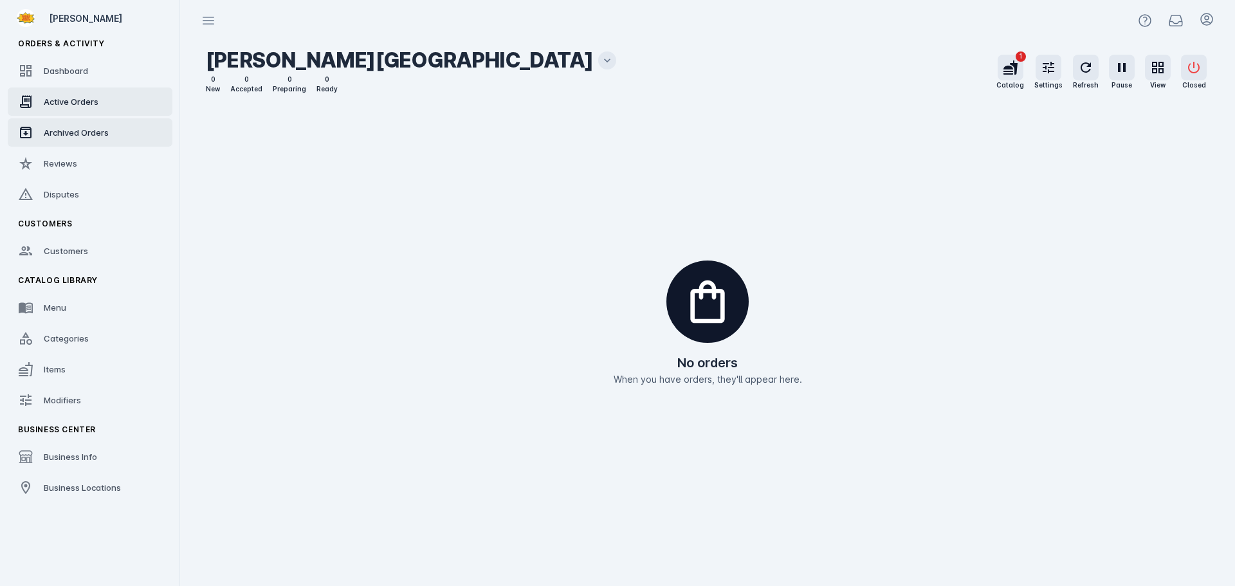
click at [69, 121] on link "Archived Orders" at bounding box center [90, 132] width 165 height 28
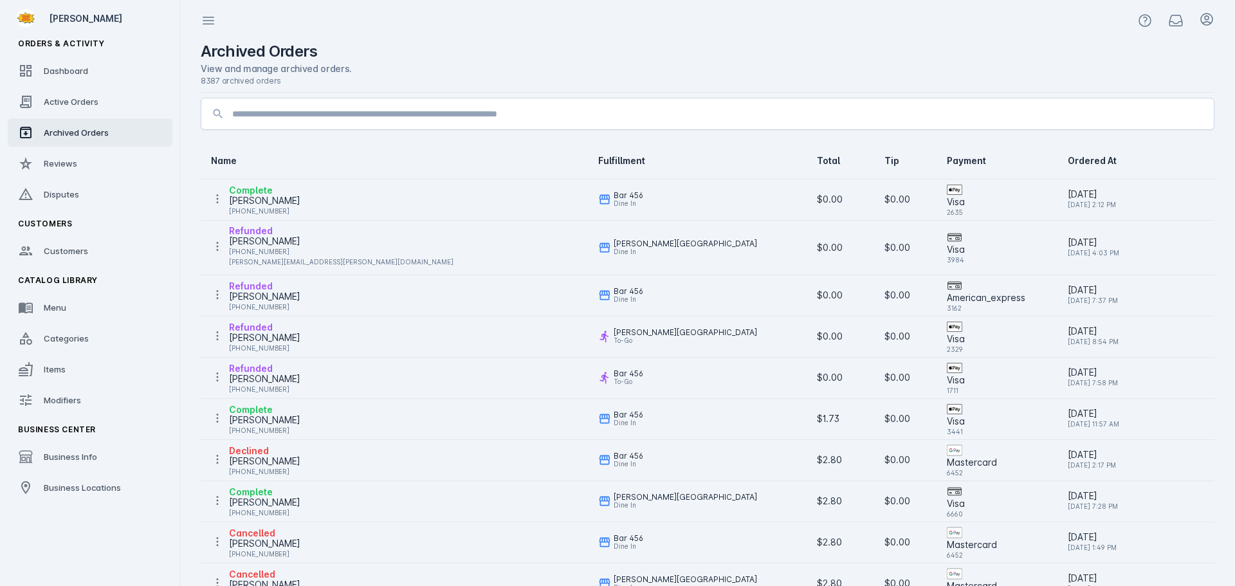
drag, startPoint x: 69, startPoint y: 121, endPoint x: 416, endPoint y: 42, distance: 356.2
click at [416, 42] on div "Archived Orders" at bounding box center [708, 51] width 1014 height 21
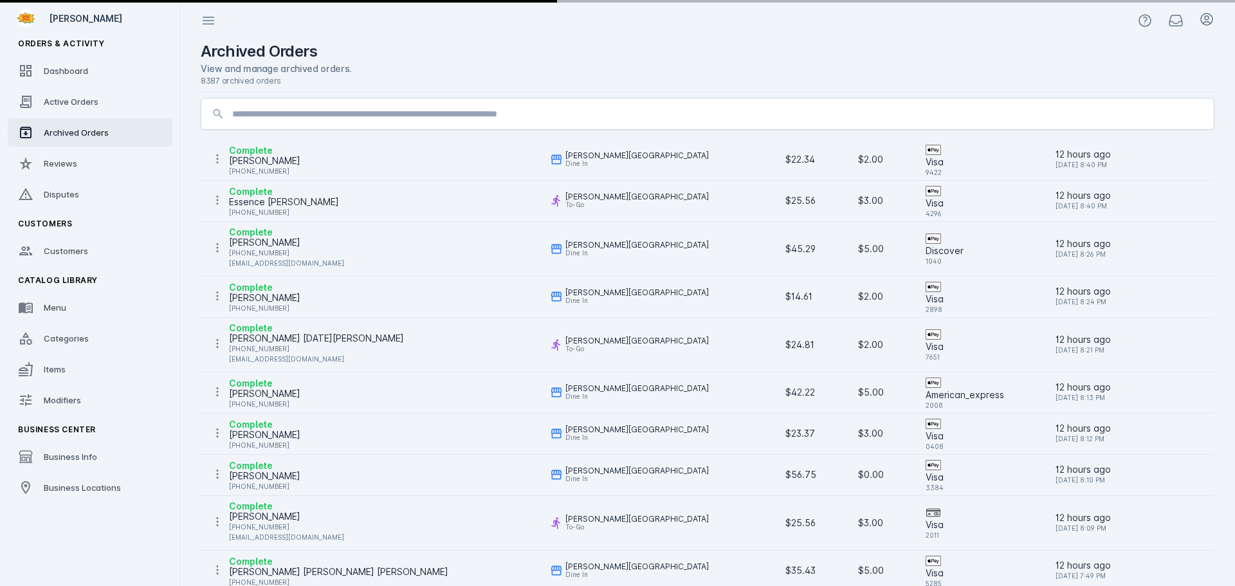
scroll to position [386, 0]
